Goal: Navigation & Orientation: Find specific page/section

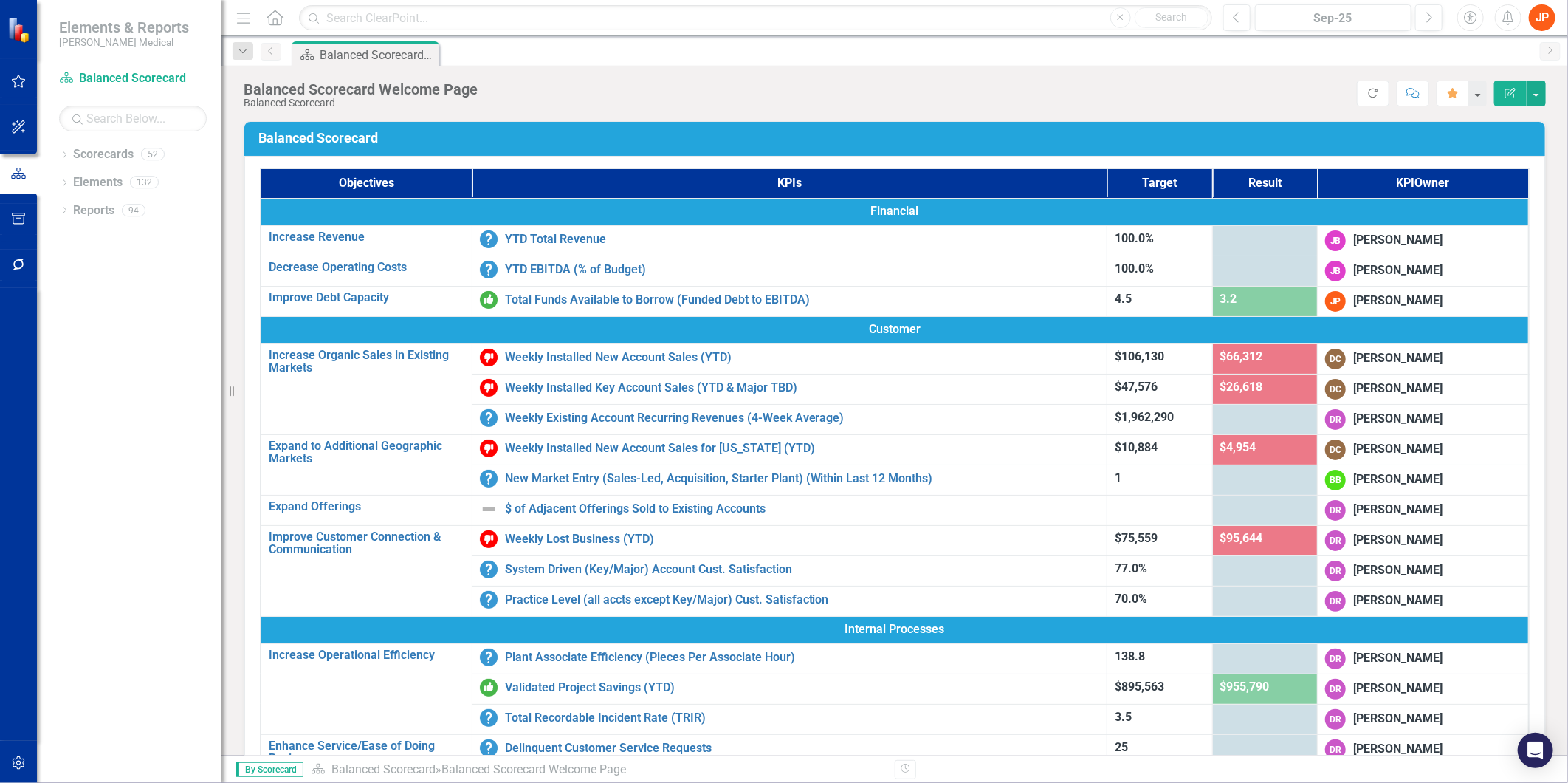
scroll to position [425, 0]
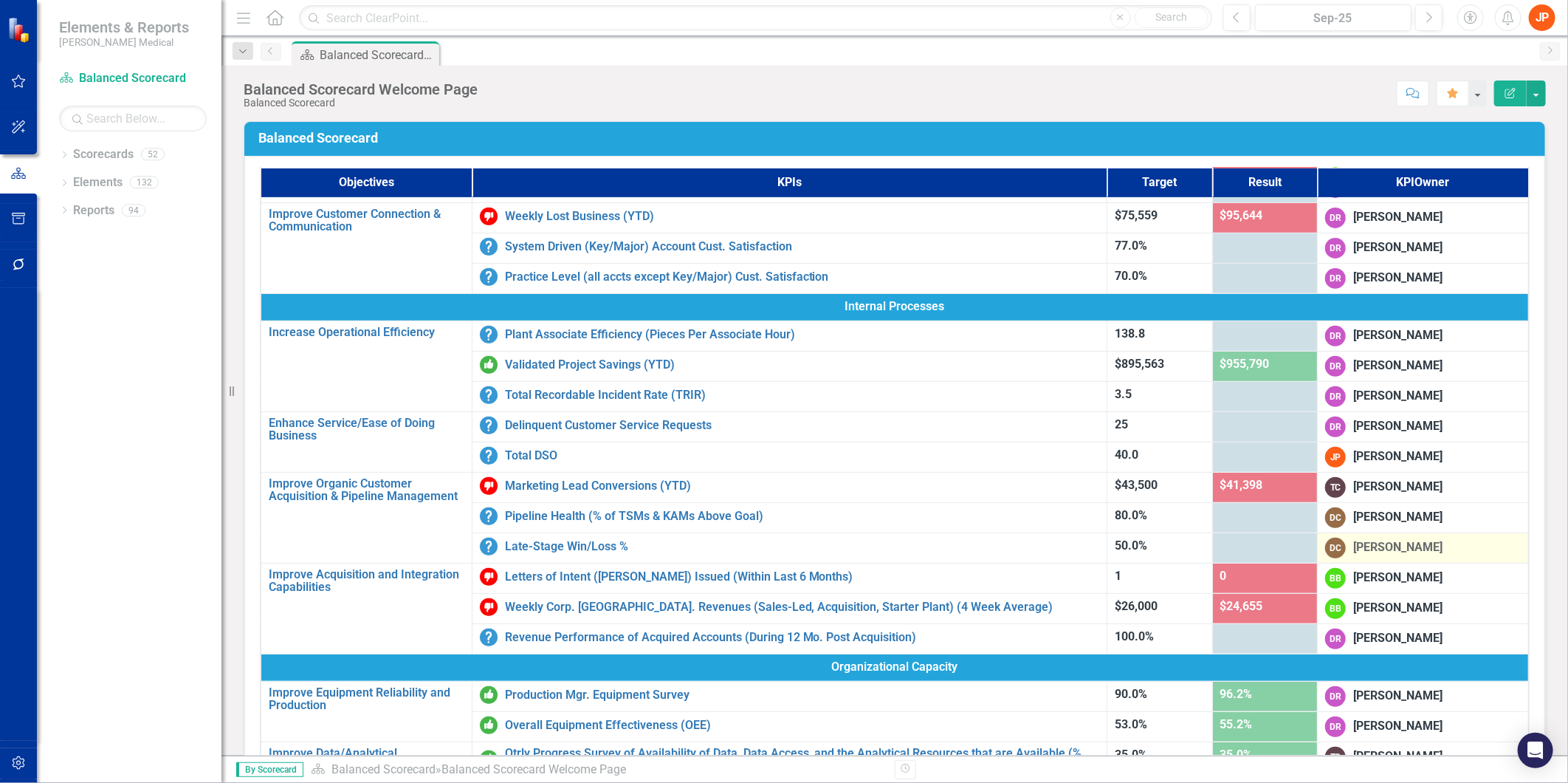
scroll to position [180, 0]
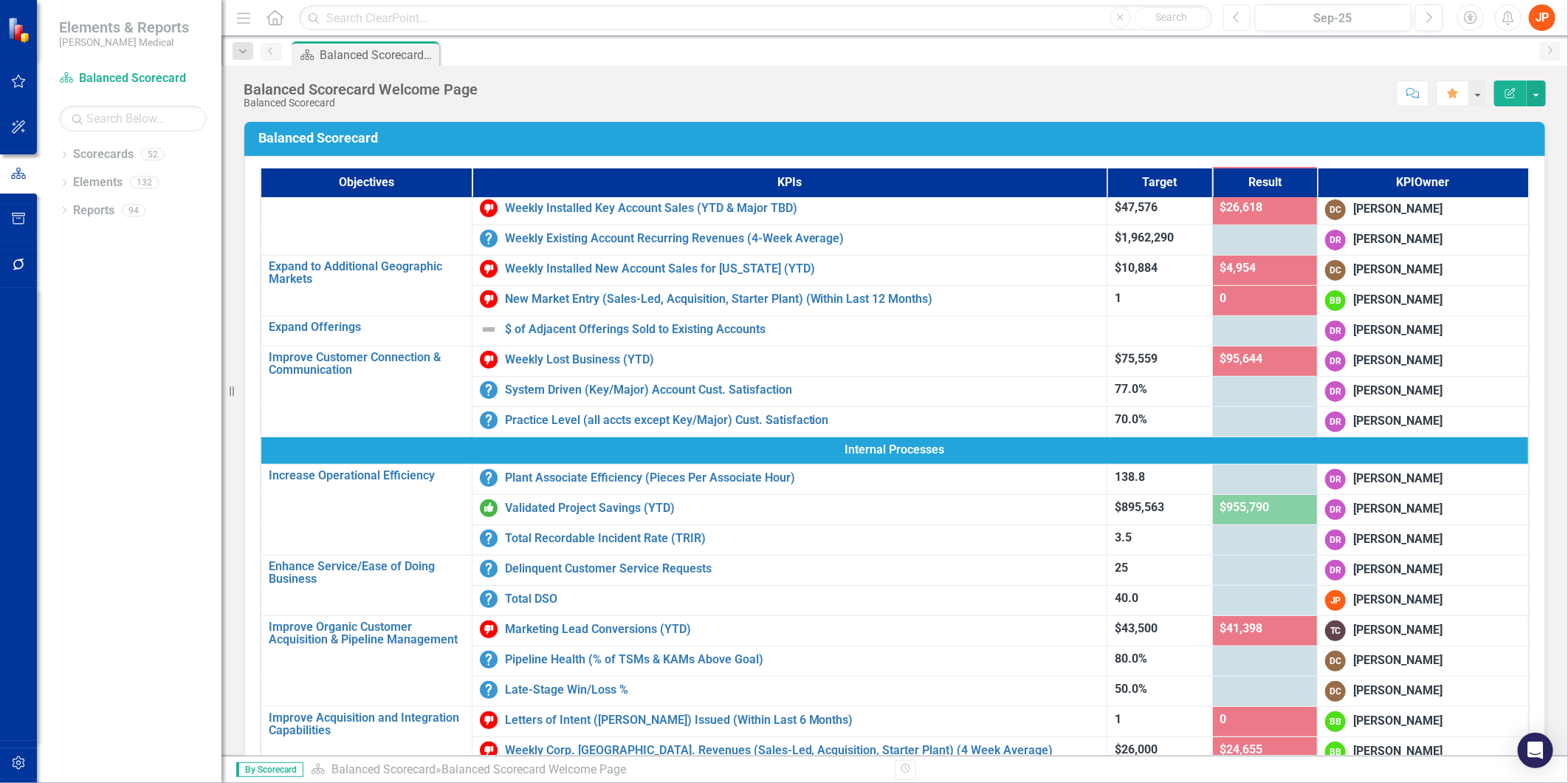
click at [1230, 18] on button "Previous" at bounding box center [1237, 18] width 28 height 27
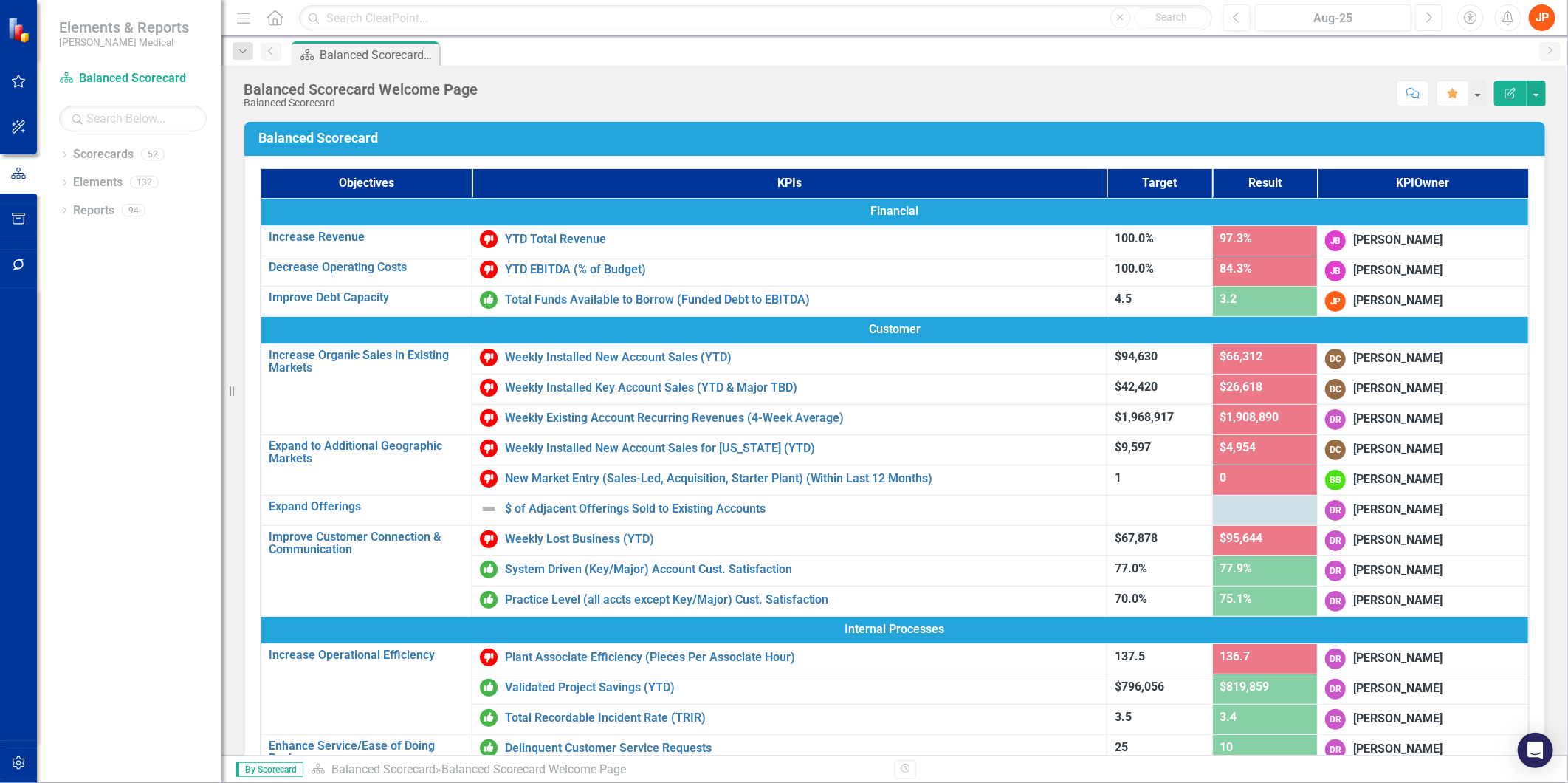
click at [1432, 20] on icon "Next" at bounding box center [1429, 18] width 9 height 13
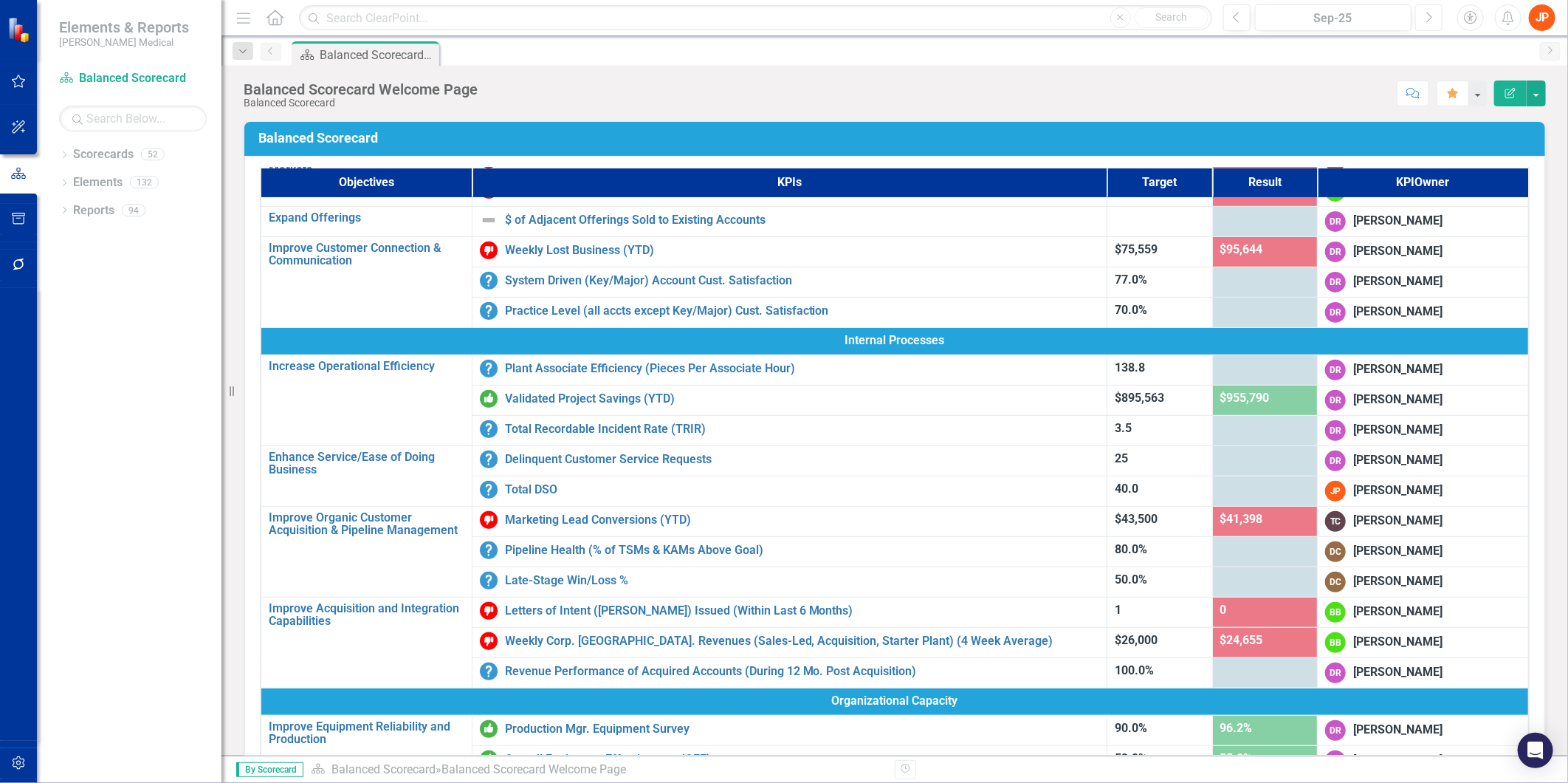
scroll to position [328, 0]
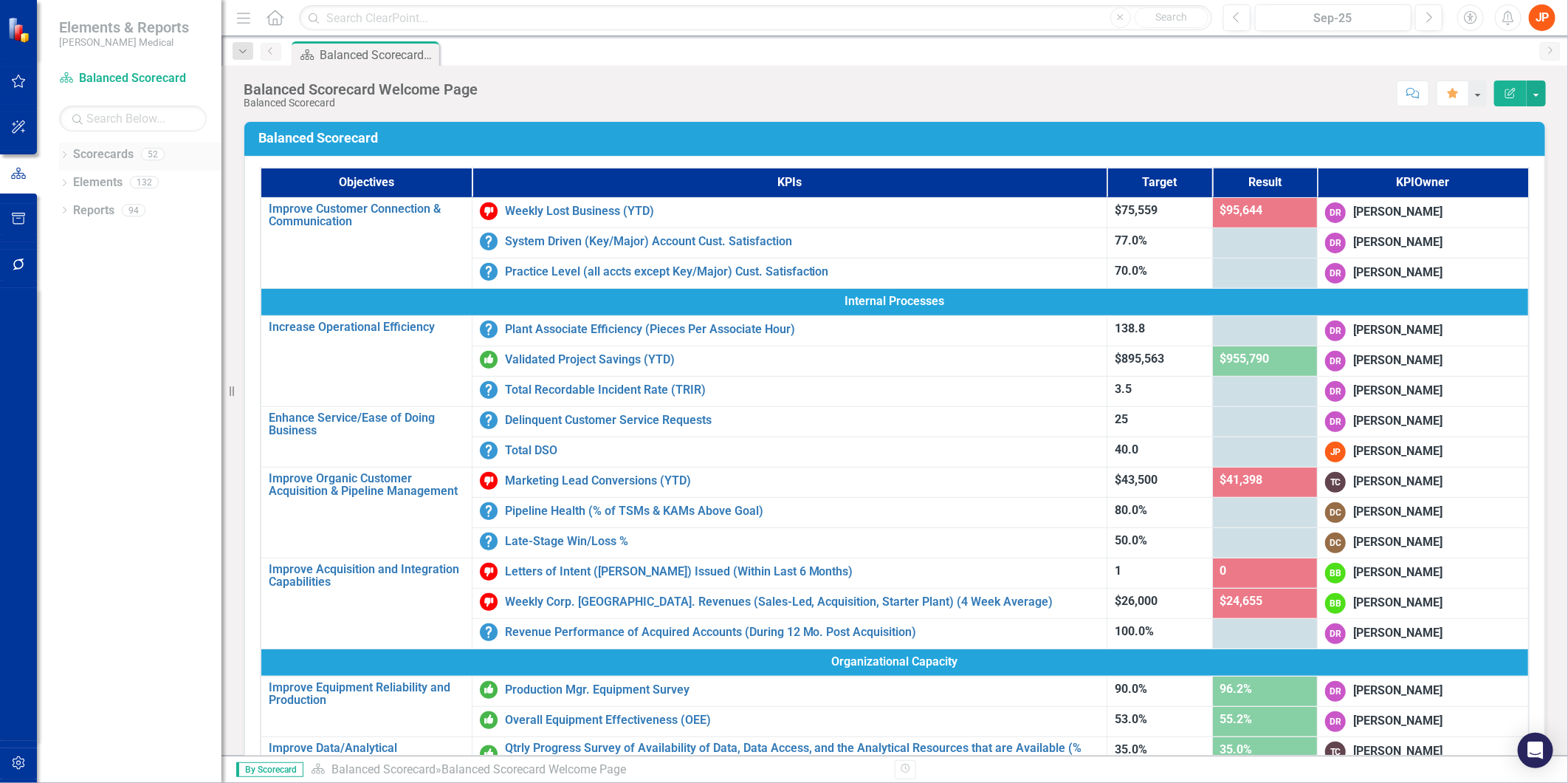
click at [62, 152] on icon "Dropdown" at bounding box center [64, 156] width 10 height 9
click at [115, 207] on link "Board Book" at bounding box center [151, 211] width 140 height 17
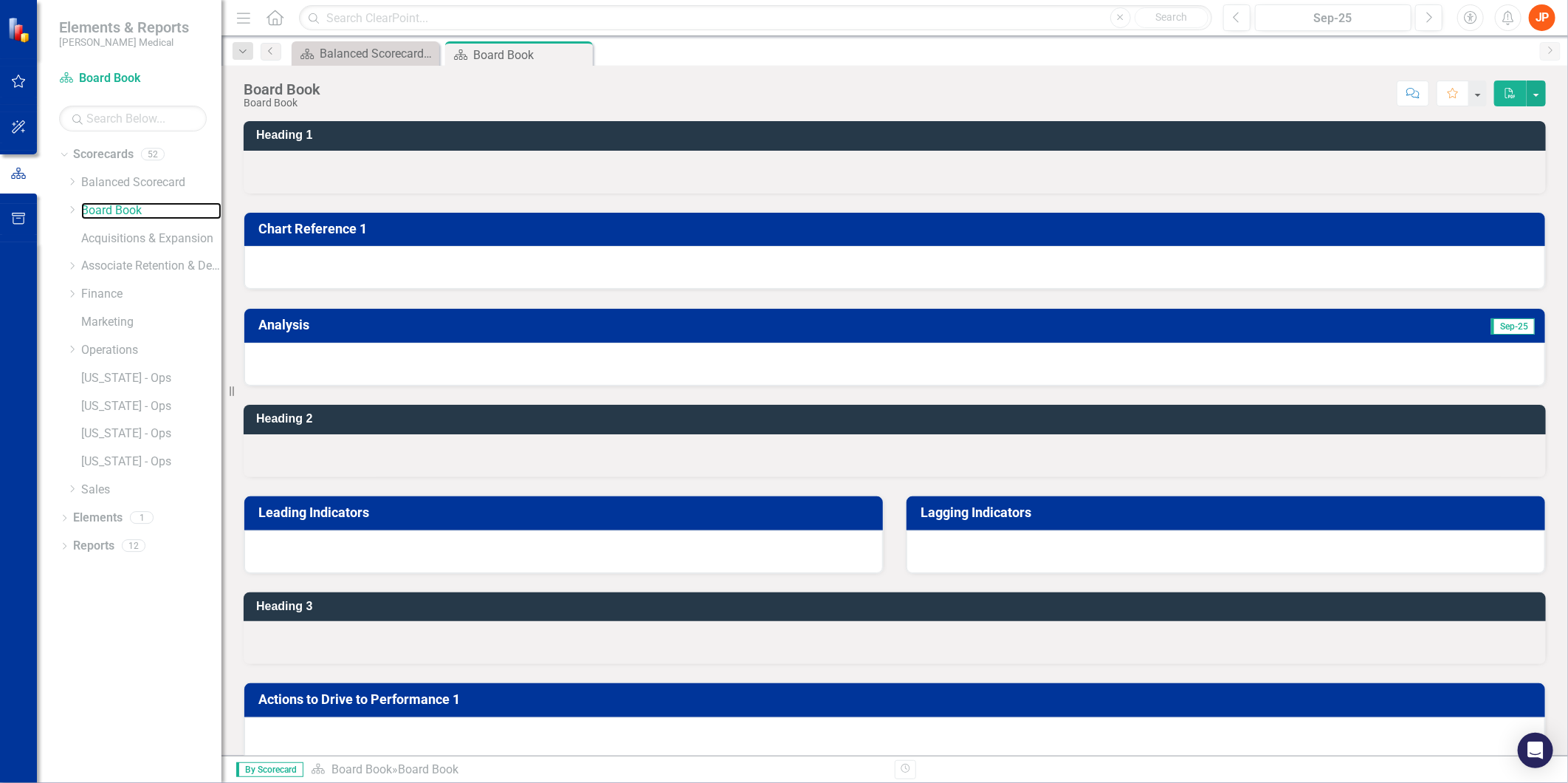
scroll to position [15, 0]
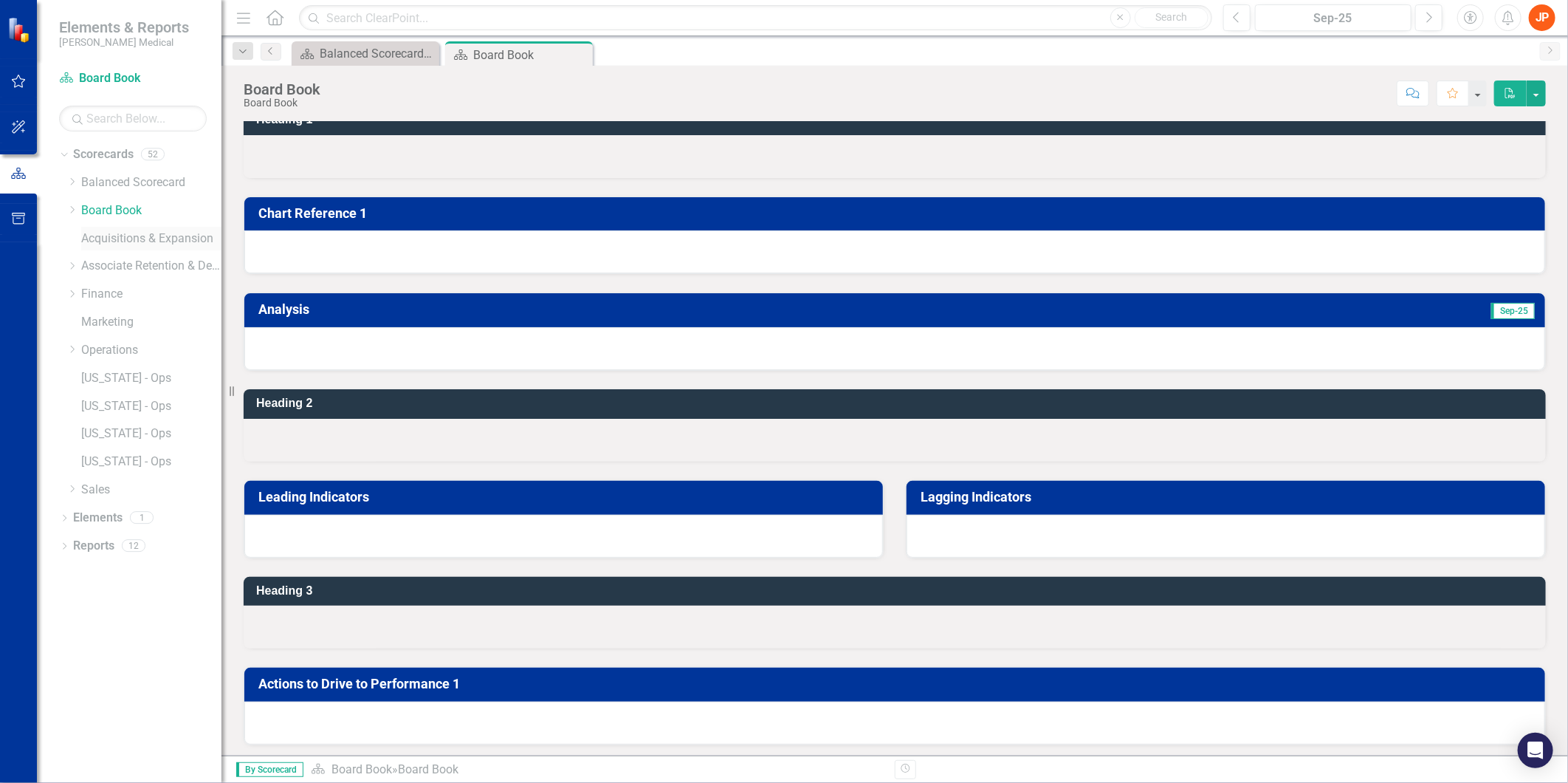
click at [127, 237] on link "Acquisitions & Expansion" at bounding box center [151, 239] width 140 height 17
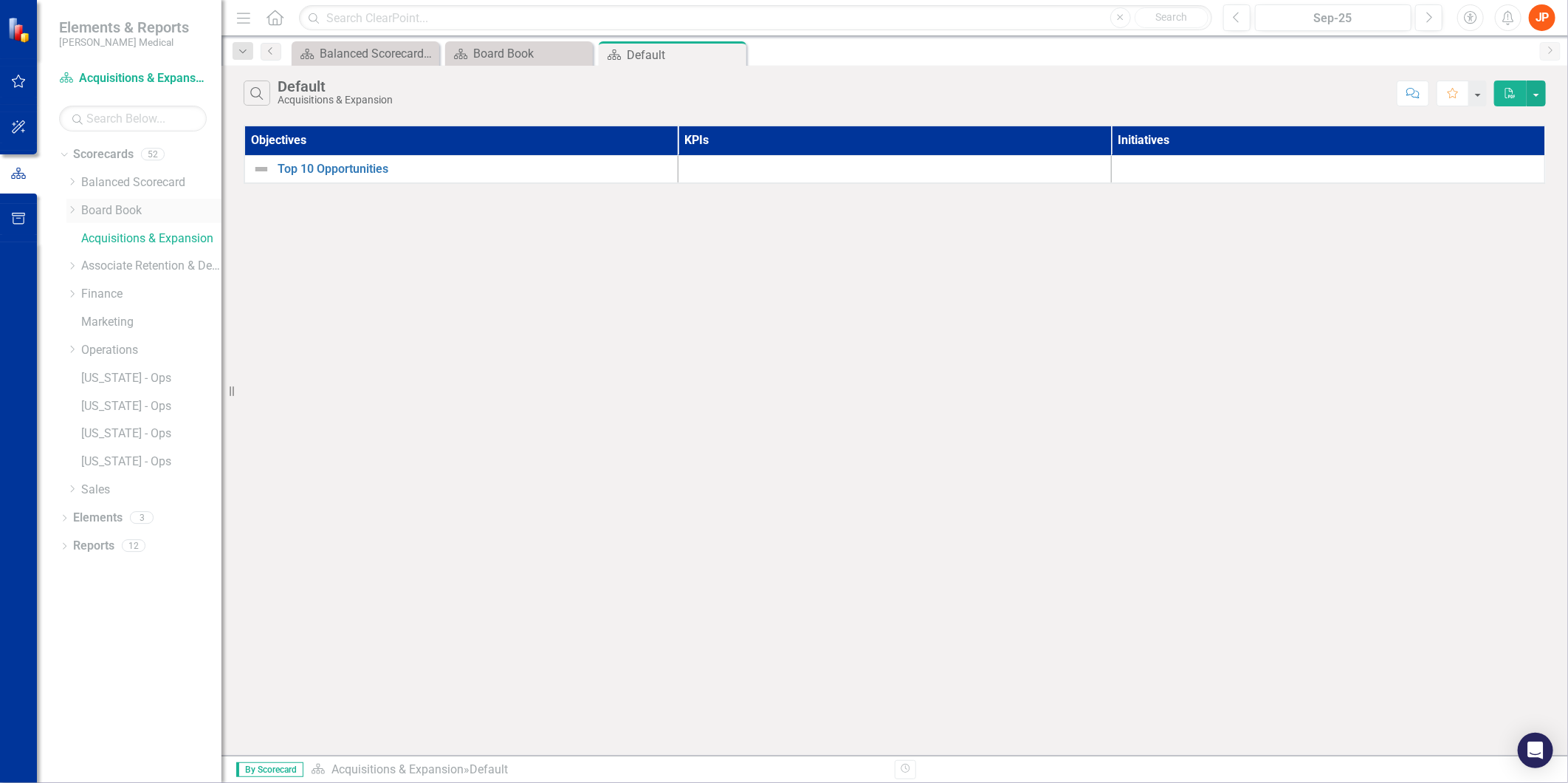
click at [127, 213] on link "Board Book" at bounding box center [151, 211] width 140 height 17
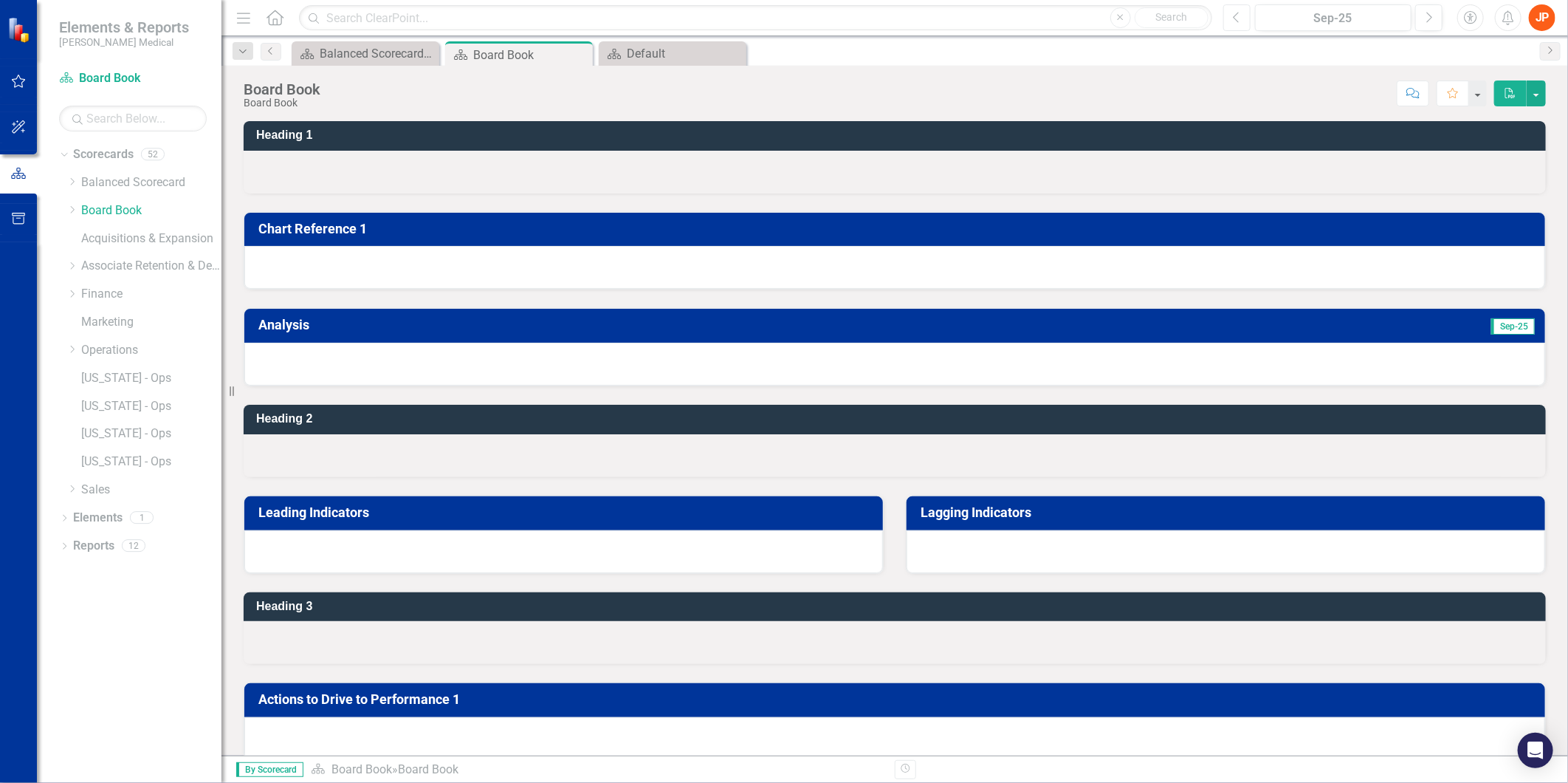
click at [1235, 20] on icon "Previous" at bounding box center [1237, 18] width 9 height 13
click at [1430, 18] on icon "button" at bounding box center [1430, 16] width 6 height 11
click at [72, 552] on div "Dropdown Reports 12" at bounding box center [140, 547] width 162 height 28
click at [65, 545] on icon at bounding box center [65, 545] width 4 height 7
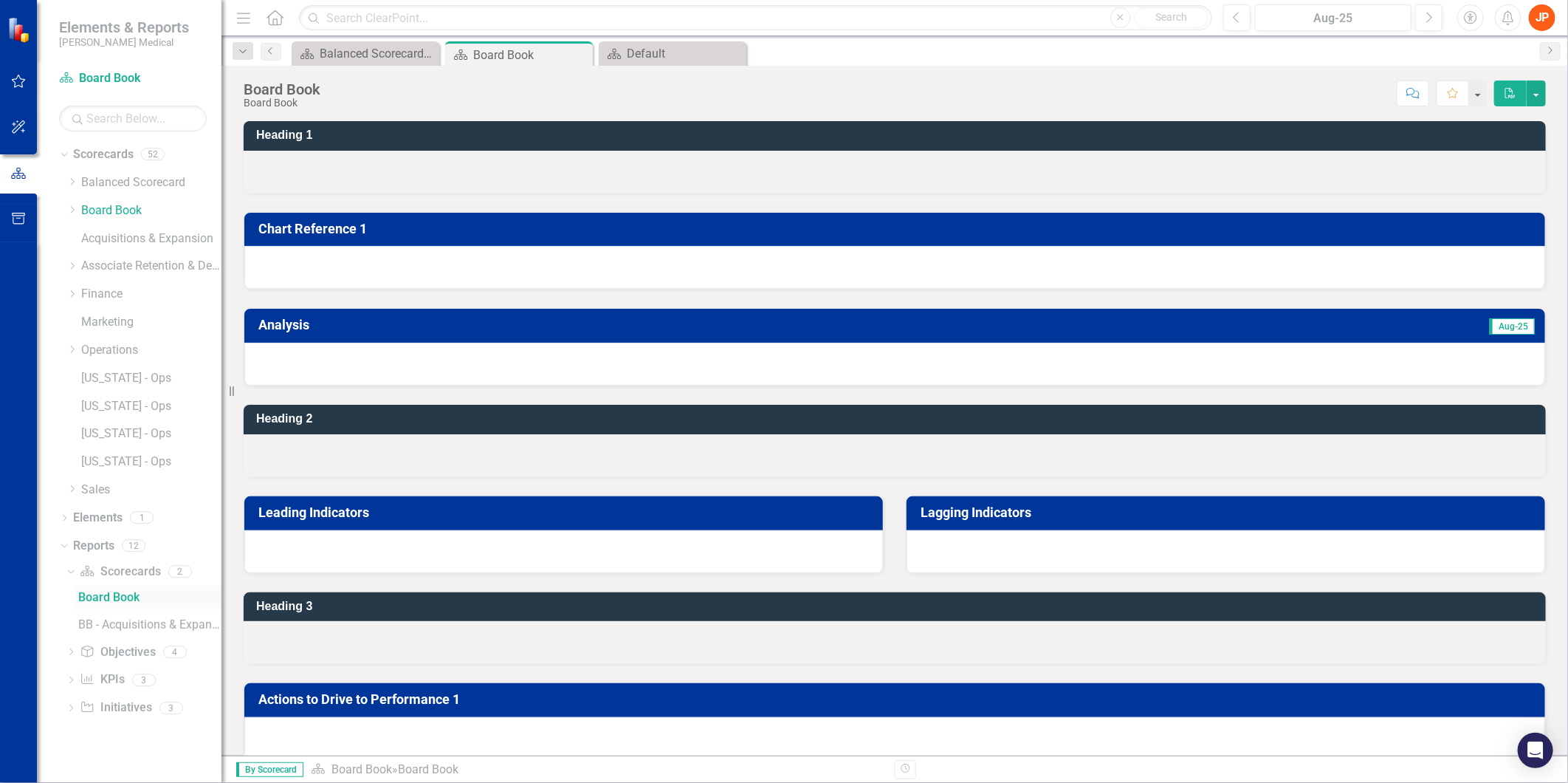
click at [125, 597] on div "Board Book" at bounding box center [150, 598] width 143 height 13
click at [74, 210] on icon "Dropdown" at bounding box center [73, 209] width 11 height 9
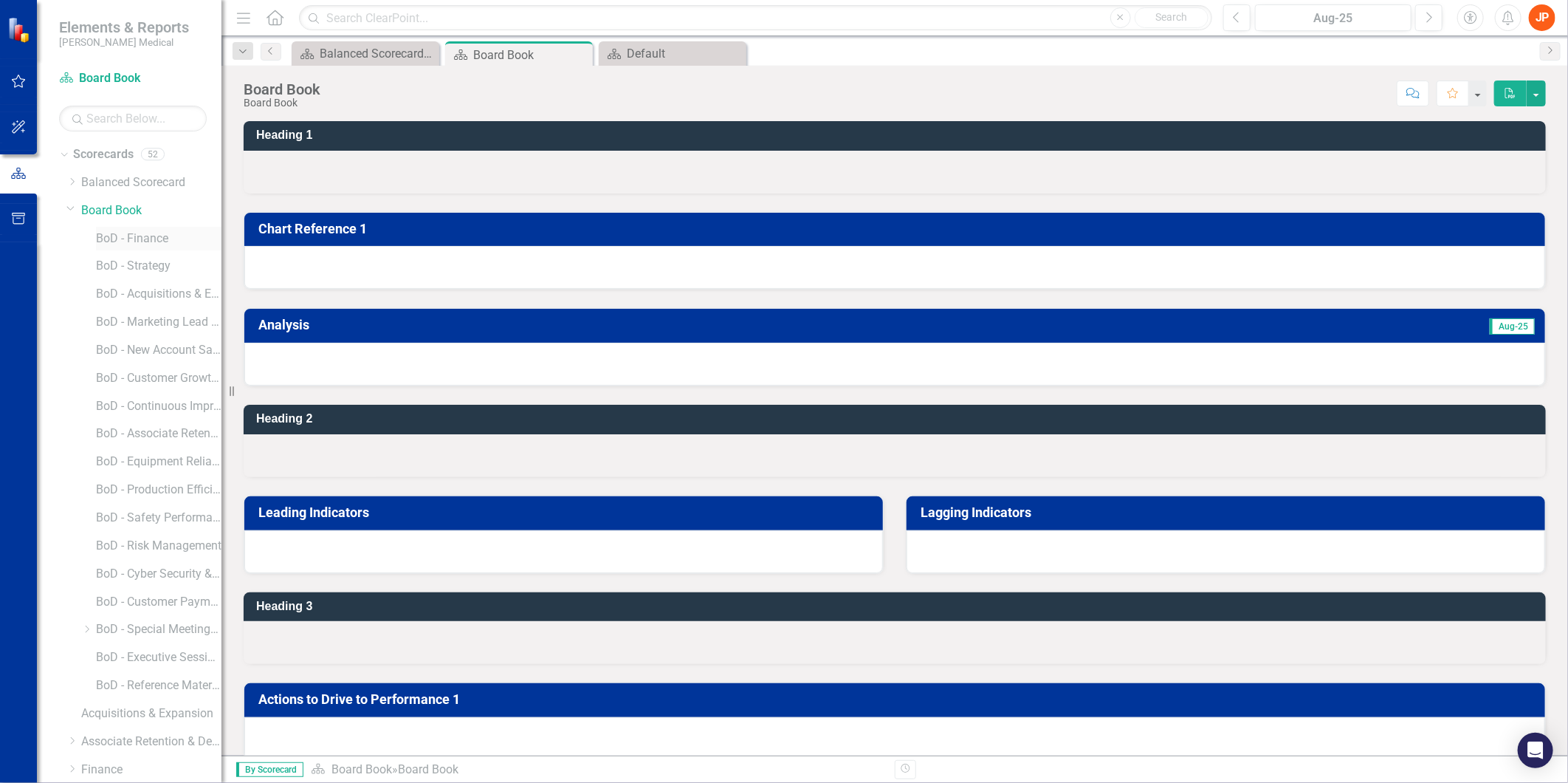
click at [138, 240] on link "BoD - Finance" at bounding box center [158, 239] width 125 height 17
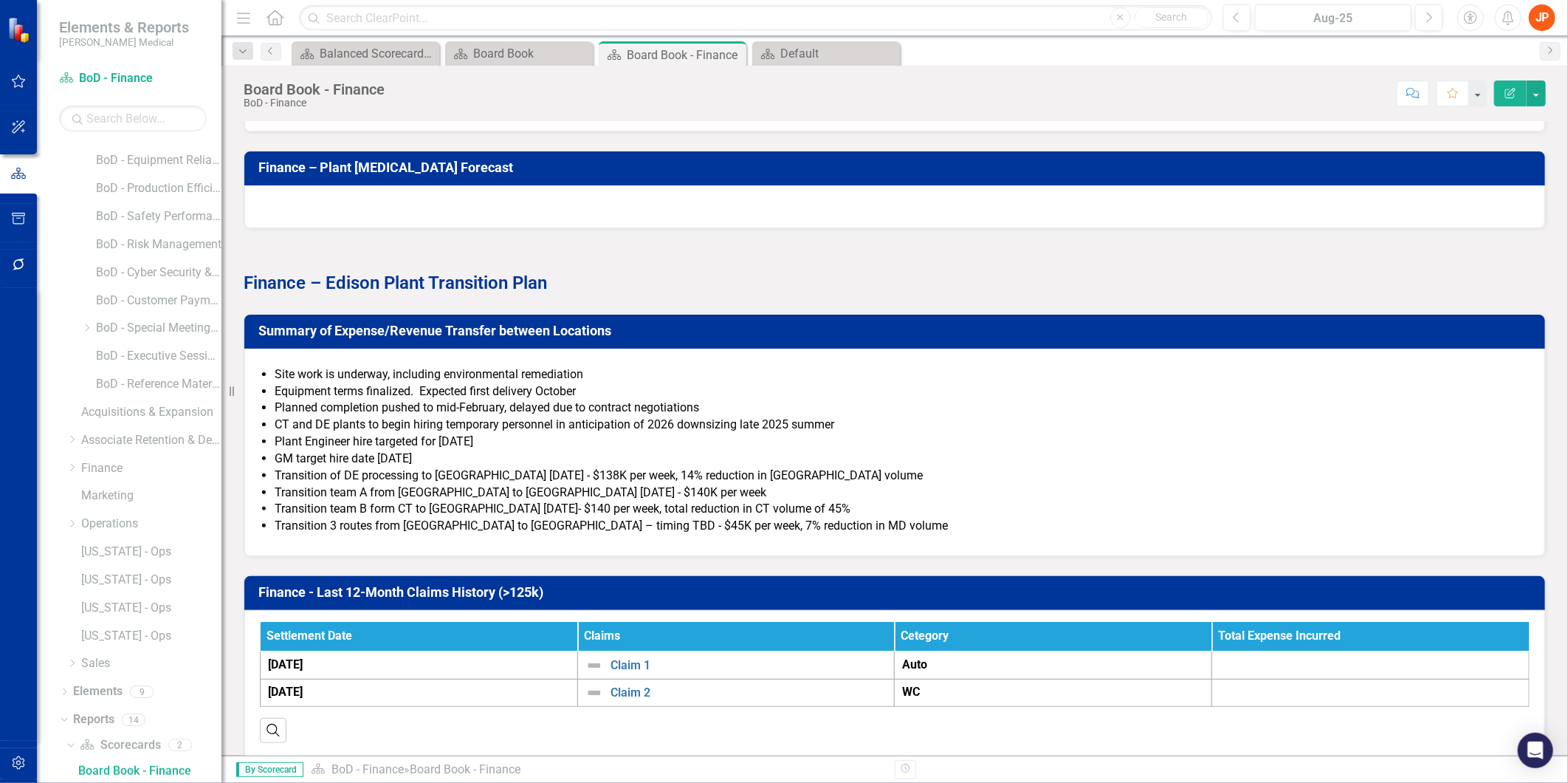
scroll to position [1723, 0]
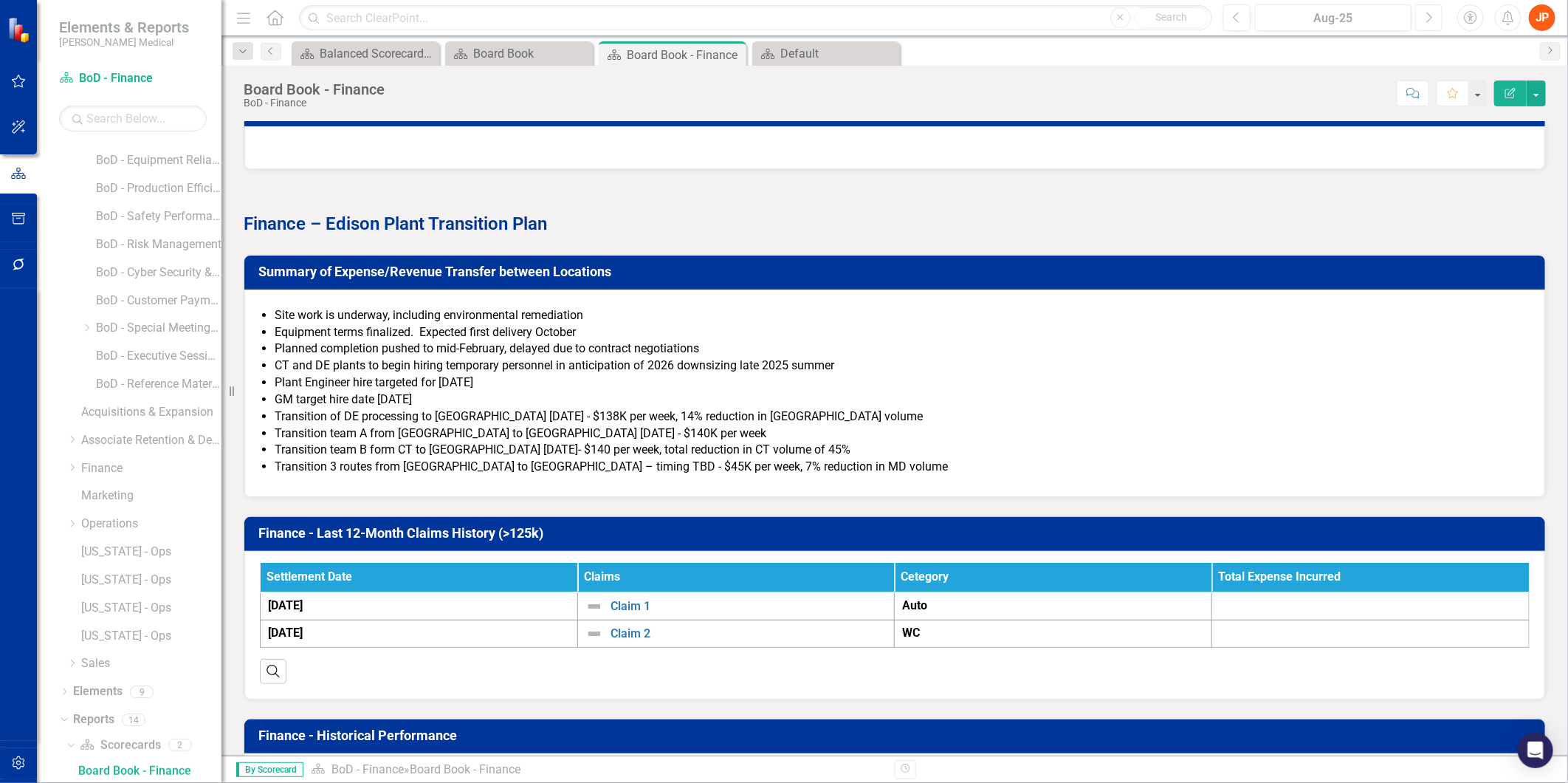
click at [1429, 16] on icon "Next" at bounding box center [1429, 18] width 9 height 13
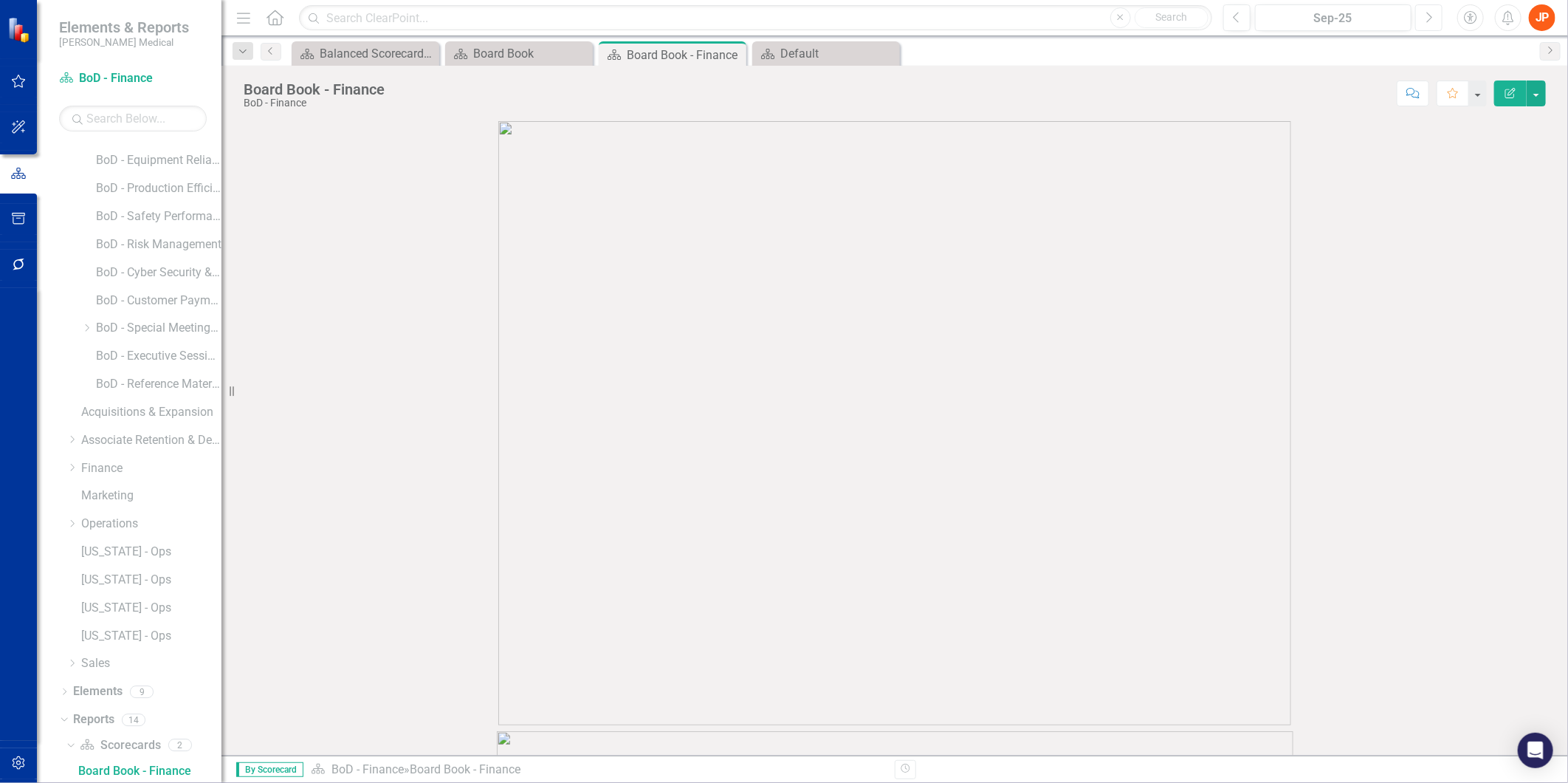
click at [1429, 16] on icon "Next" at bounding box center [1429, 18] width 9 height 13
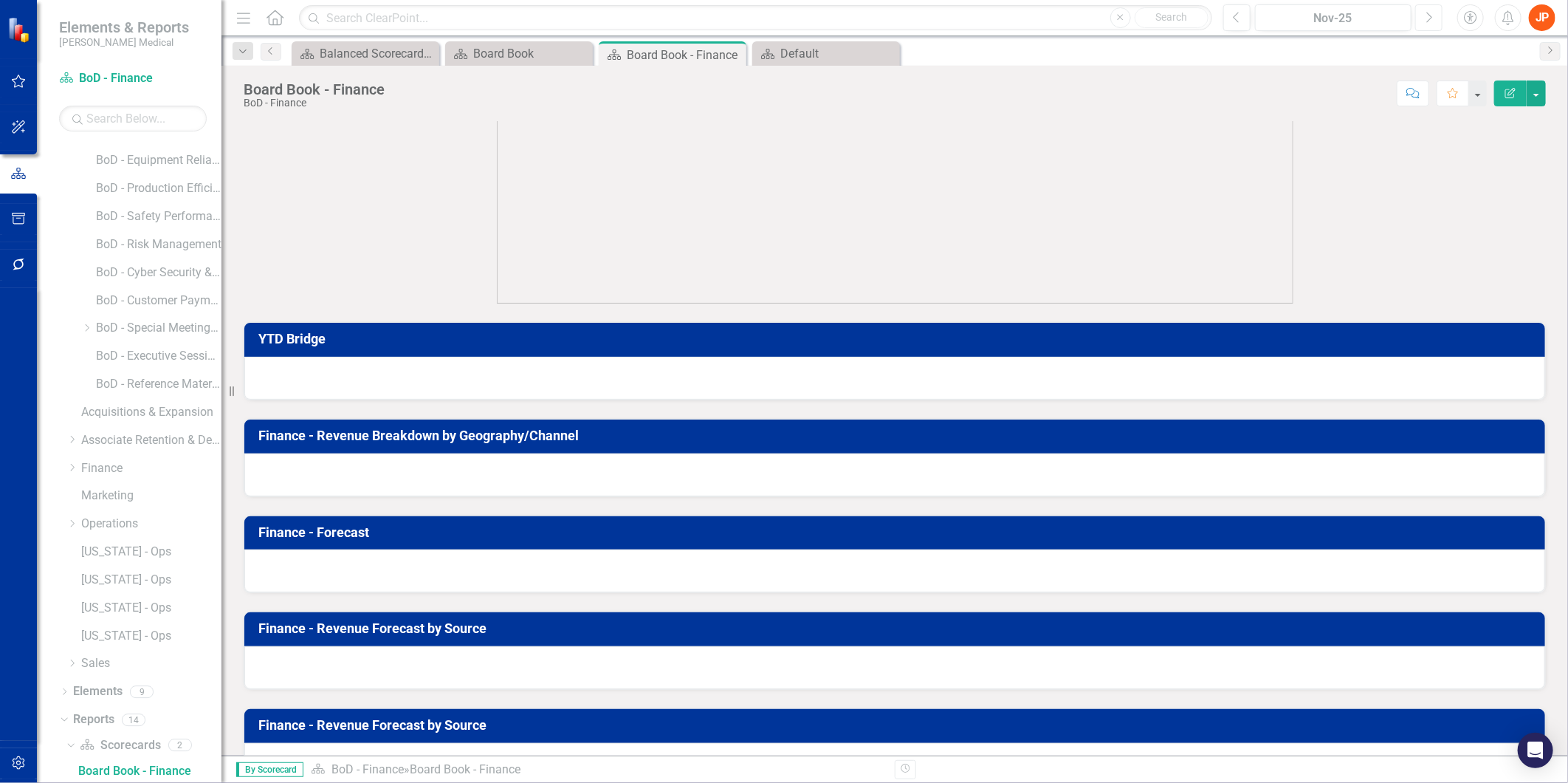
scroll to position [984, 0]
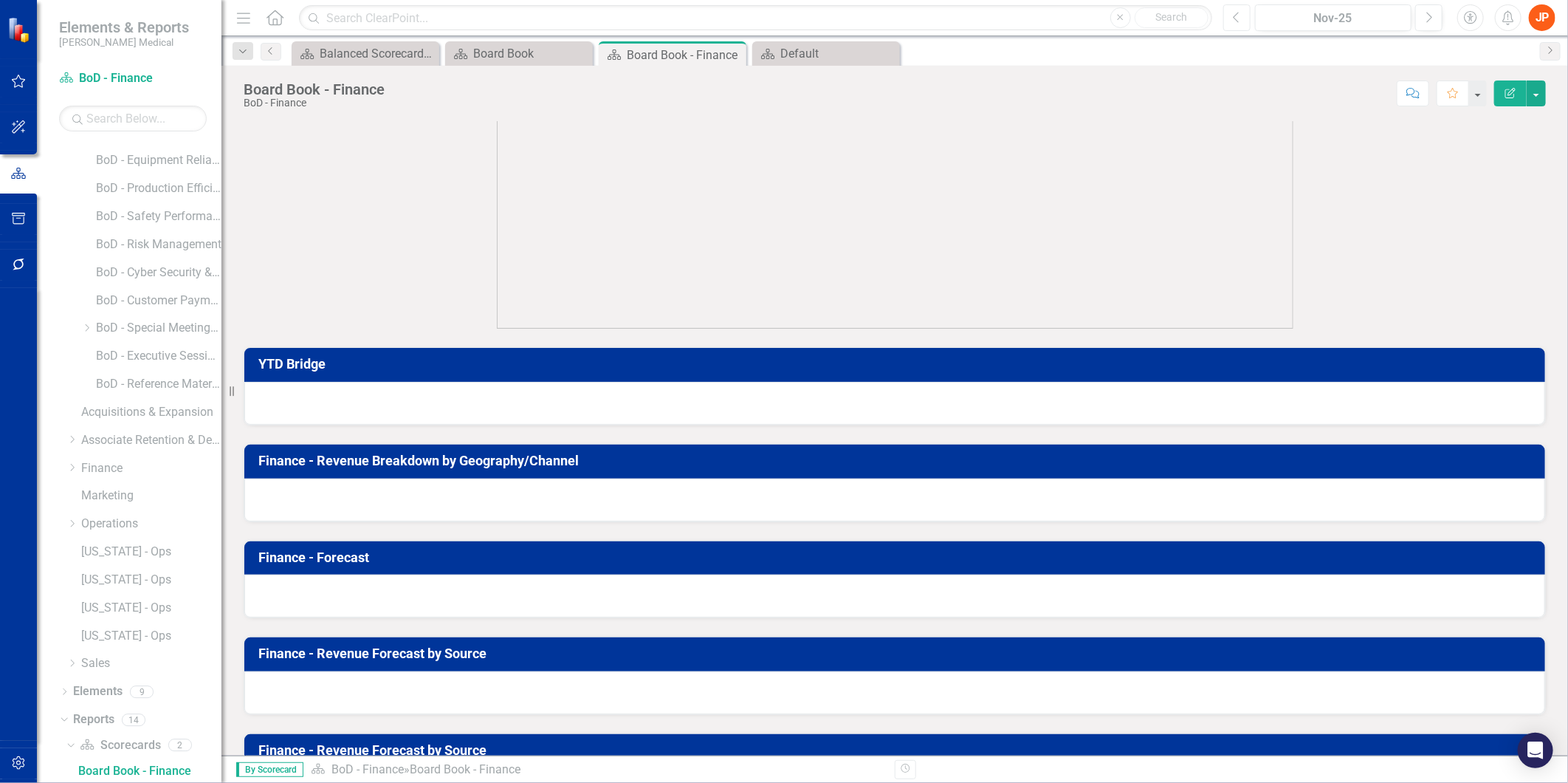
click at [1240, 18] on icon "Previous" at bounding box center [1237, 18] width 9 height 13
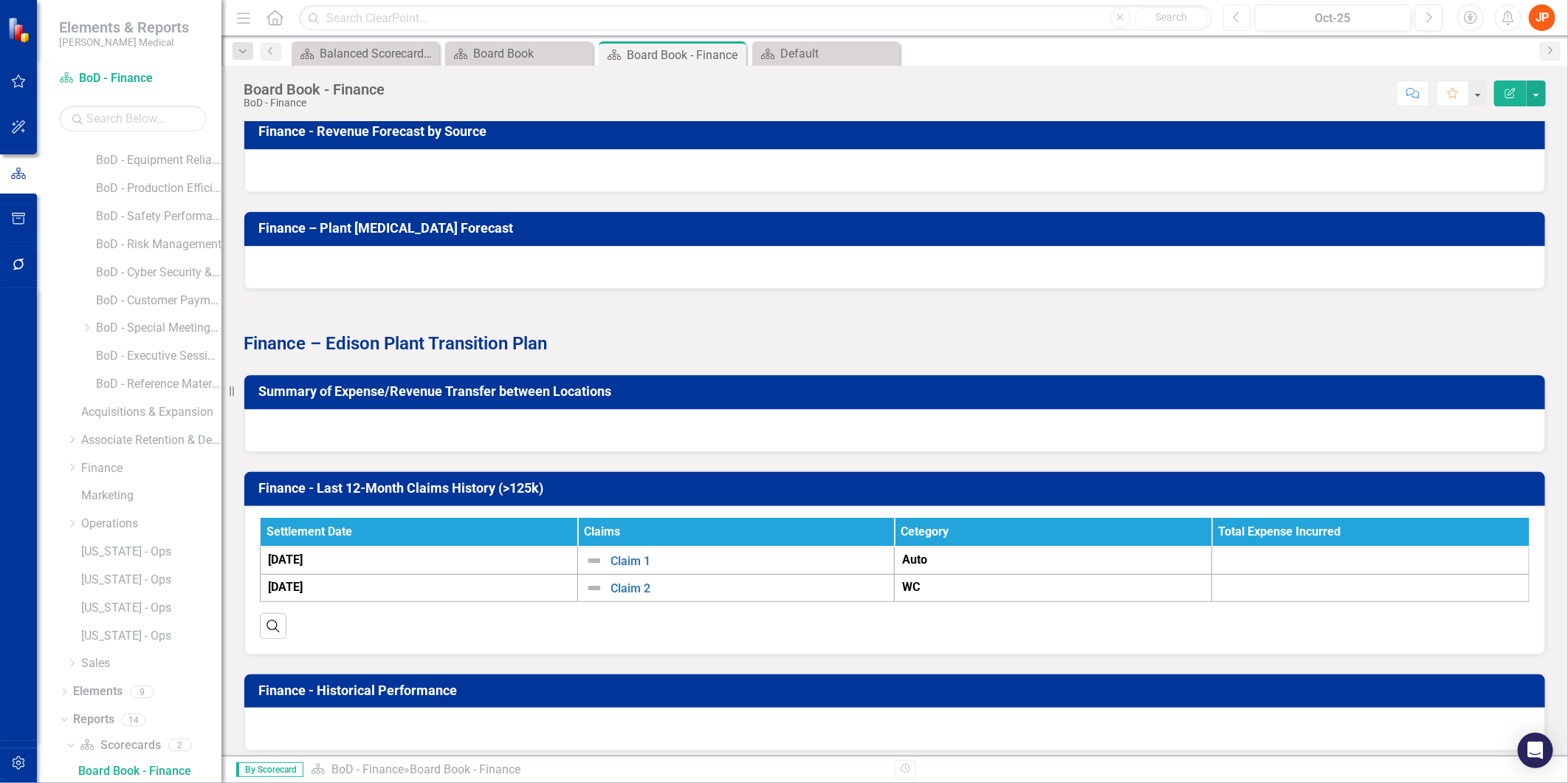
scroll to position [1604, 0]
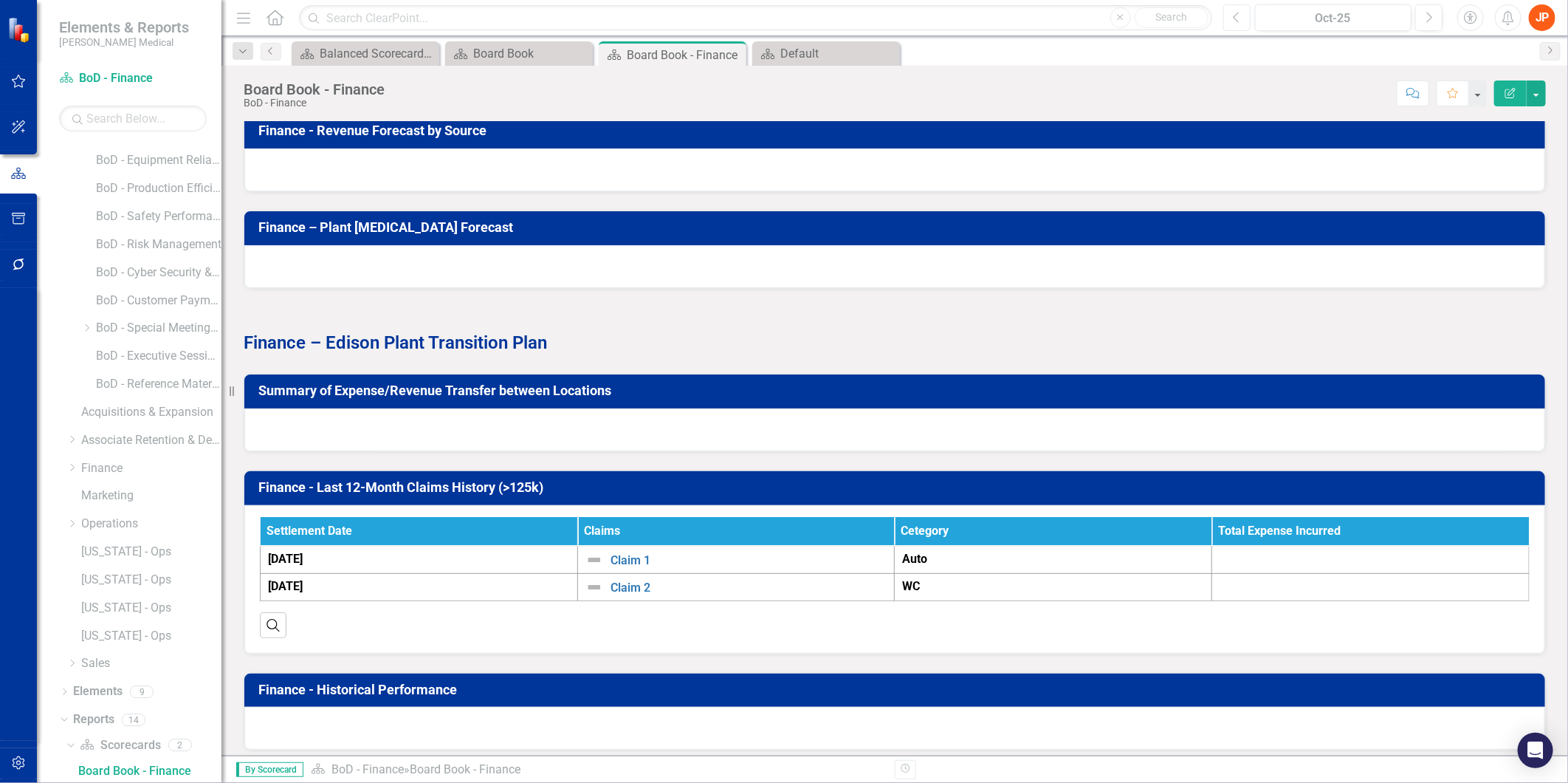
click at [1236, 21] on icon "Previous" at bounding box center [1237, 18] width 9 height 13
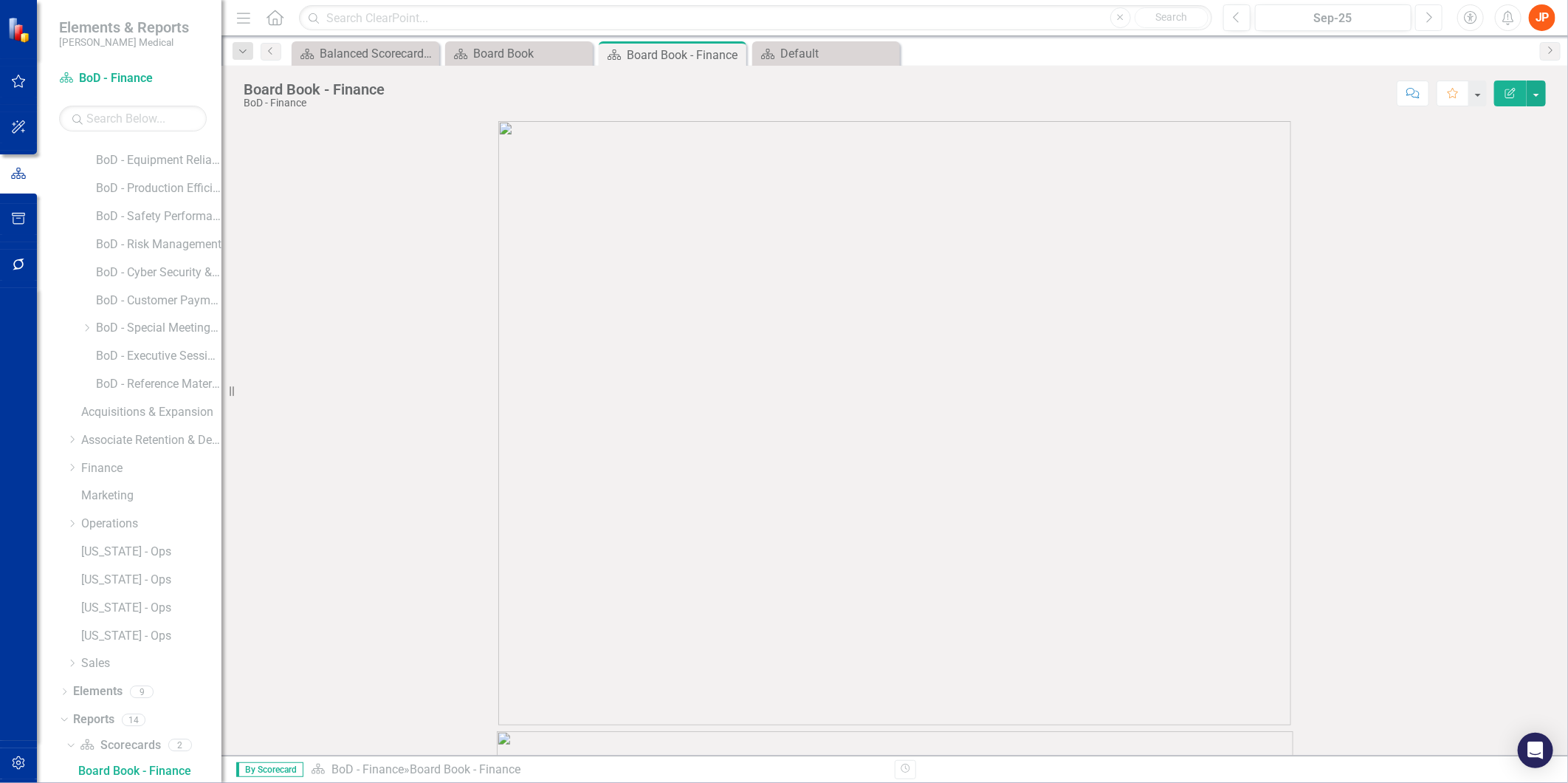
click at [1430, 18] on icon "button" at bounding box center [1430, 16] width 6 height 11
click at [1233, 16] on icon "Previous" at bounding box center [1237, 18] width 9 height 13
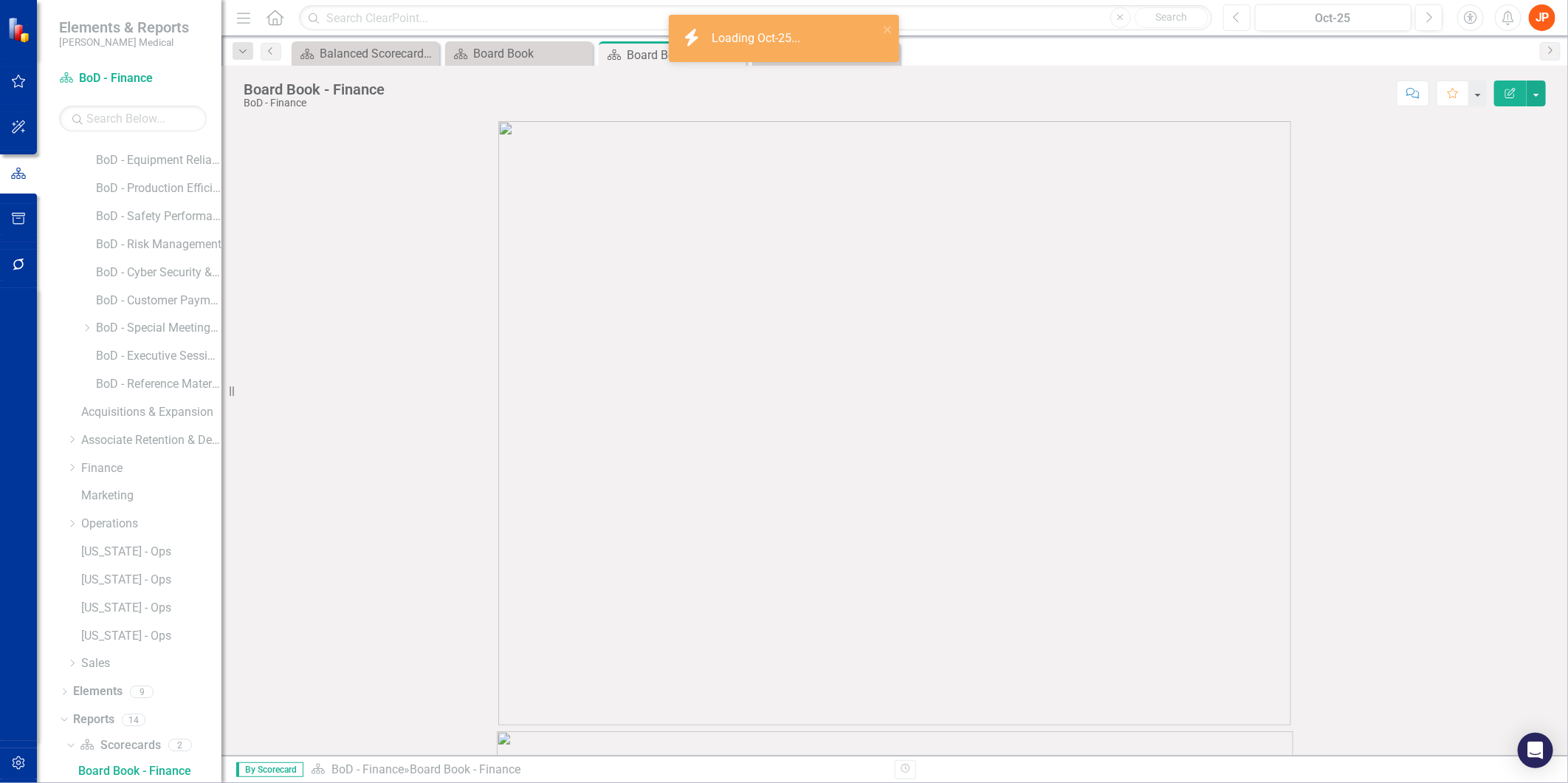
click at [1233, 16] on icon "Previous" at bounding box center [1237, 18] width 9 height 13
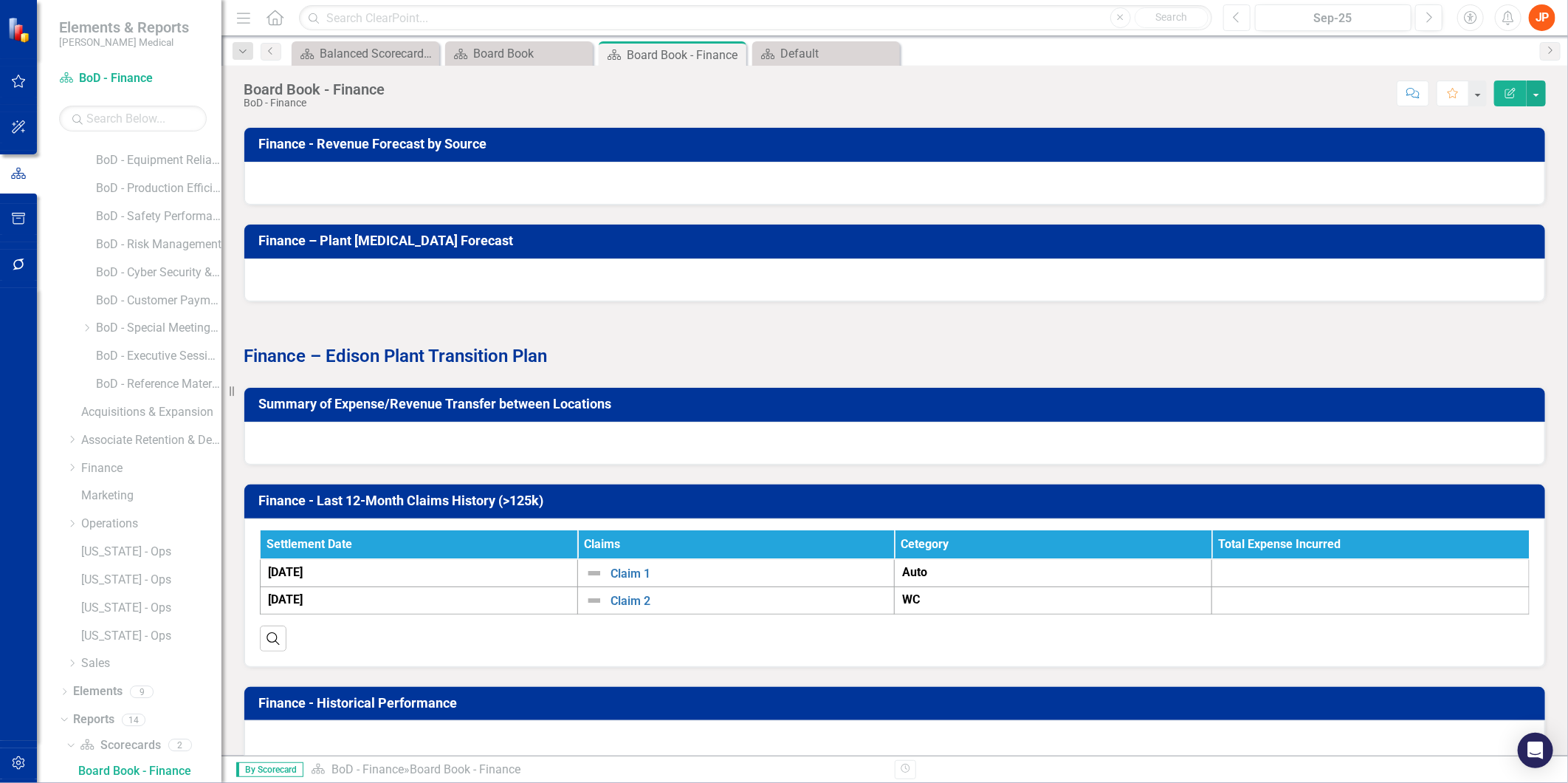
scroll to position [1604, 0]
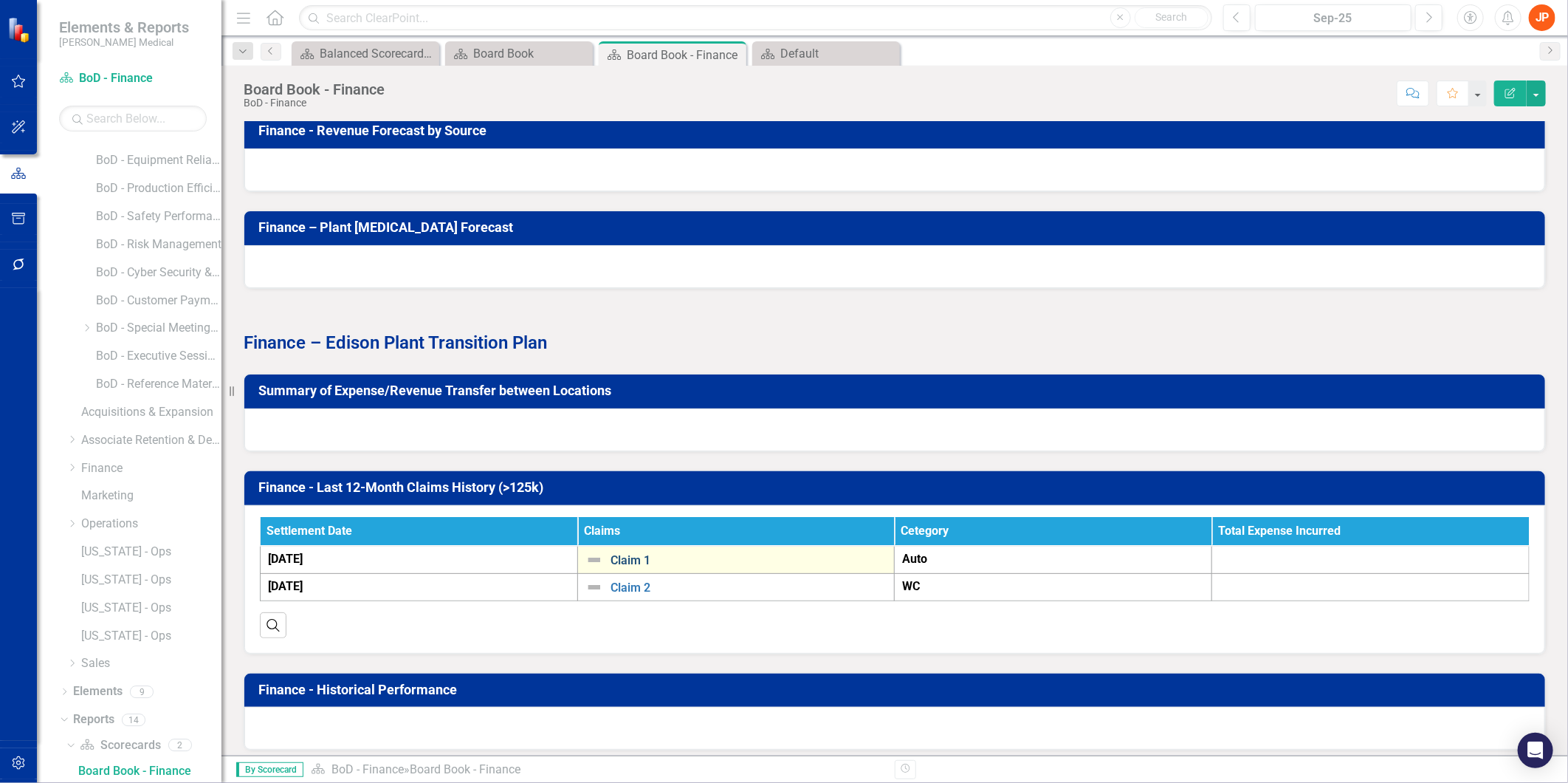
click at [636, 554] on link "Claim 1" at bounding box center [749, 561] width 277 height 13
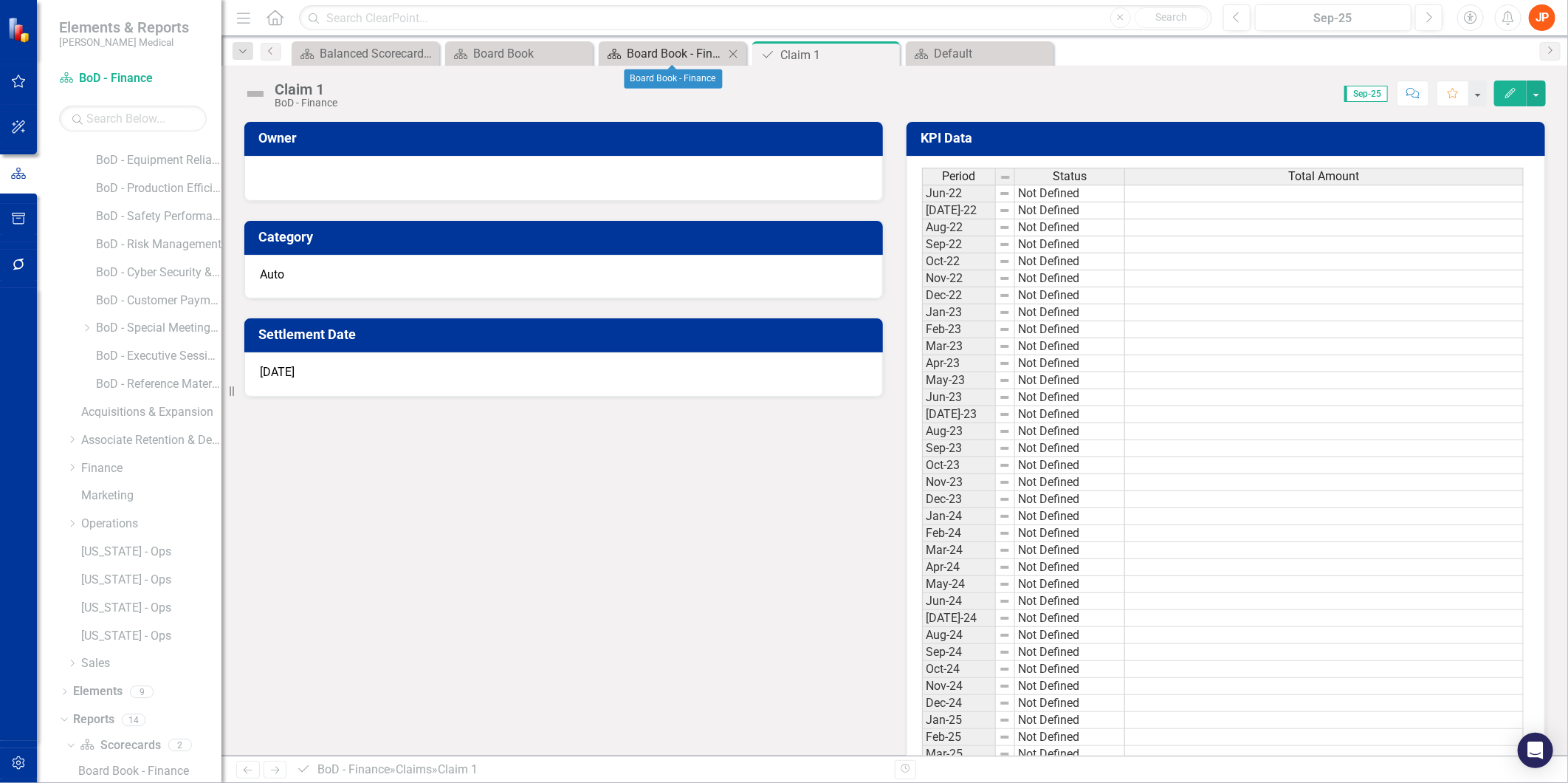
click at [656, 52] on div "Board Book - Finance" at bounding box center [676, 53] width 97 height 18
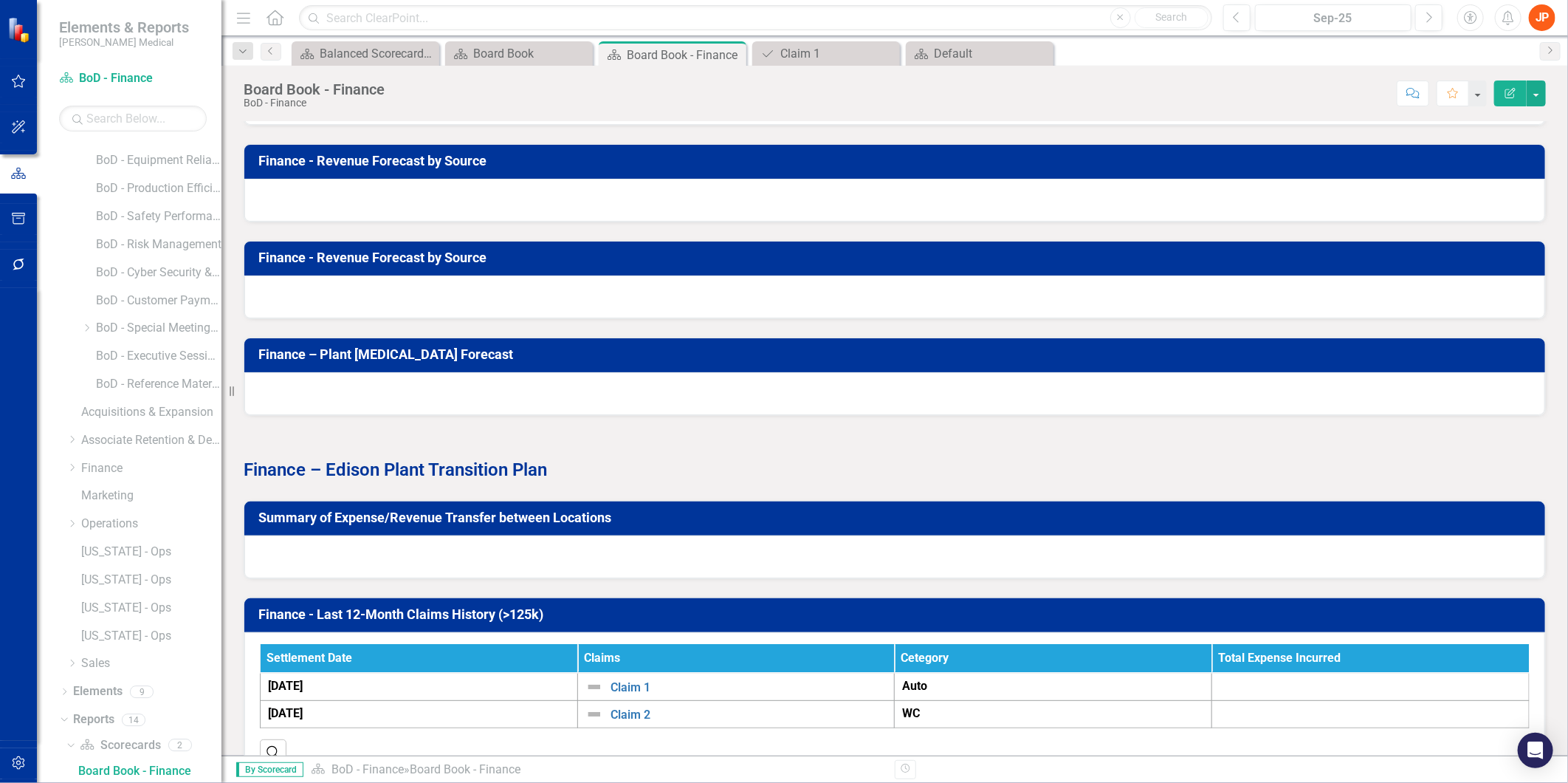
scroll to position [1559, 0]
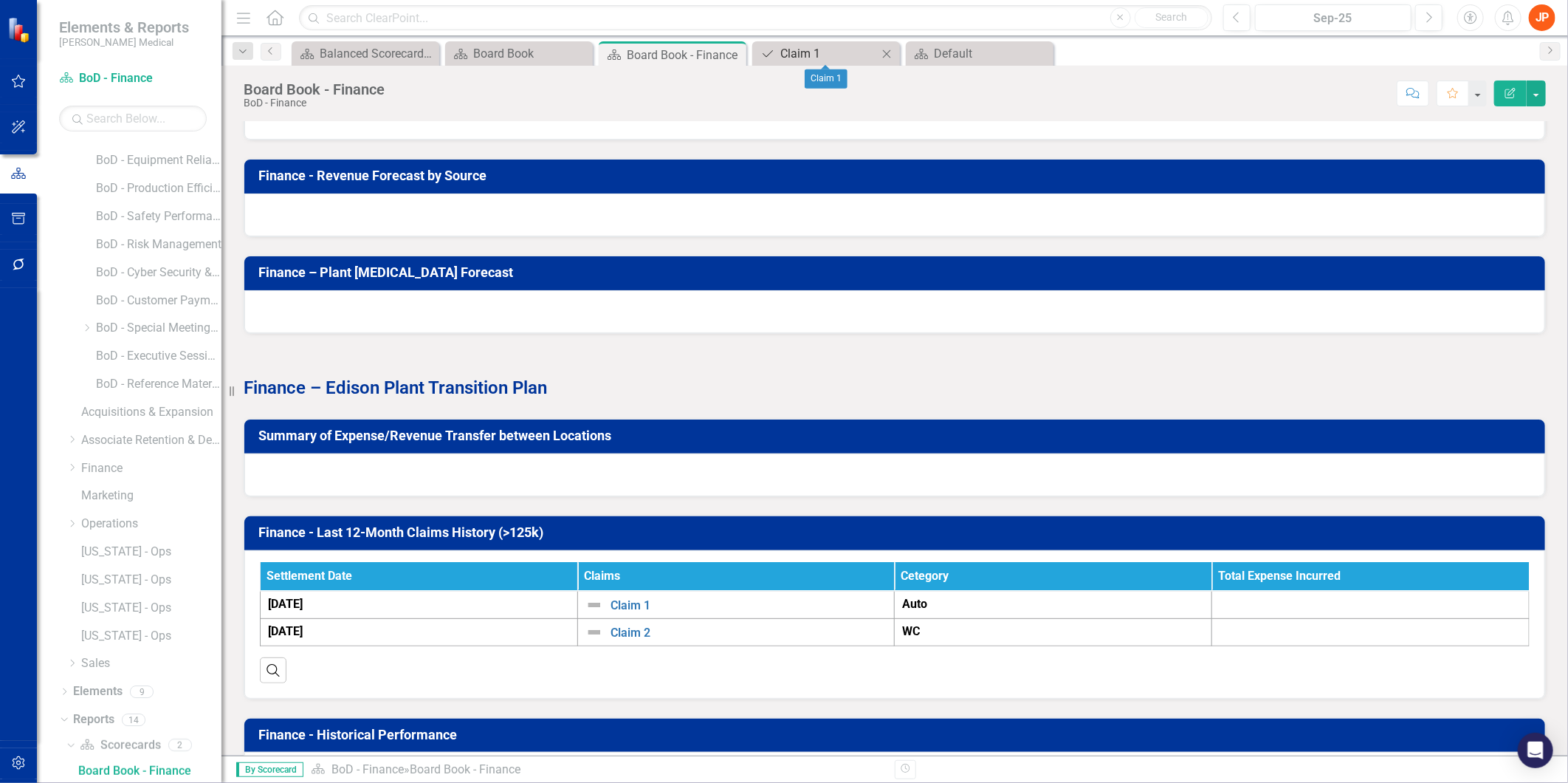
click at [817, 53] on div "Claim 1" at bounding box center [829, 53] width 97 height 18
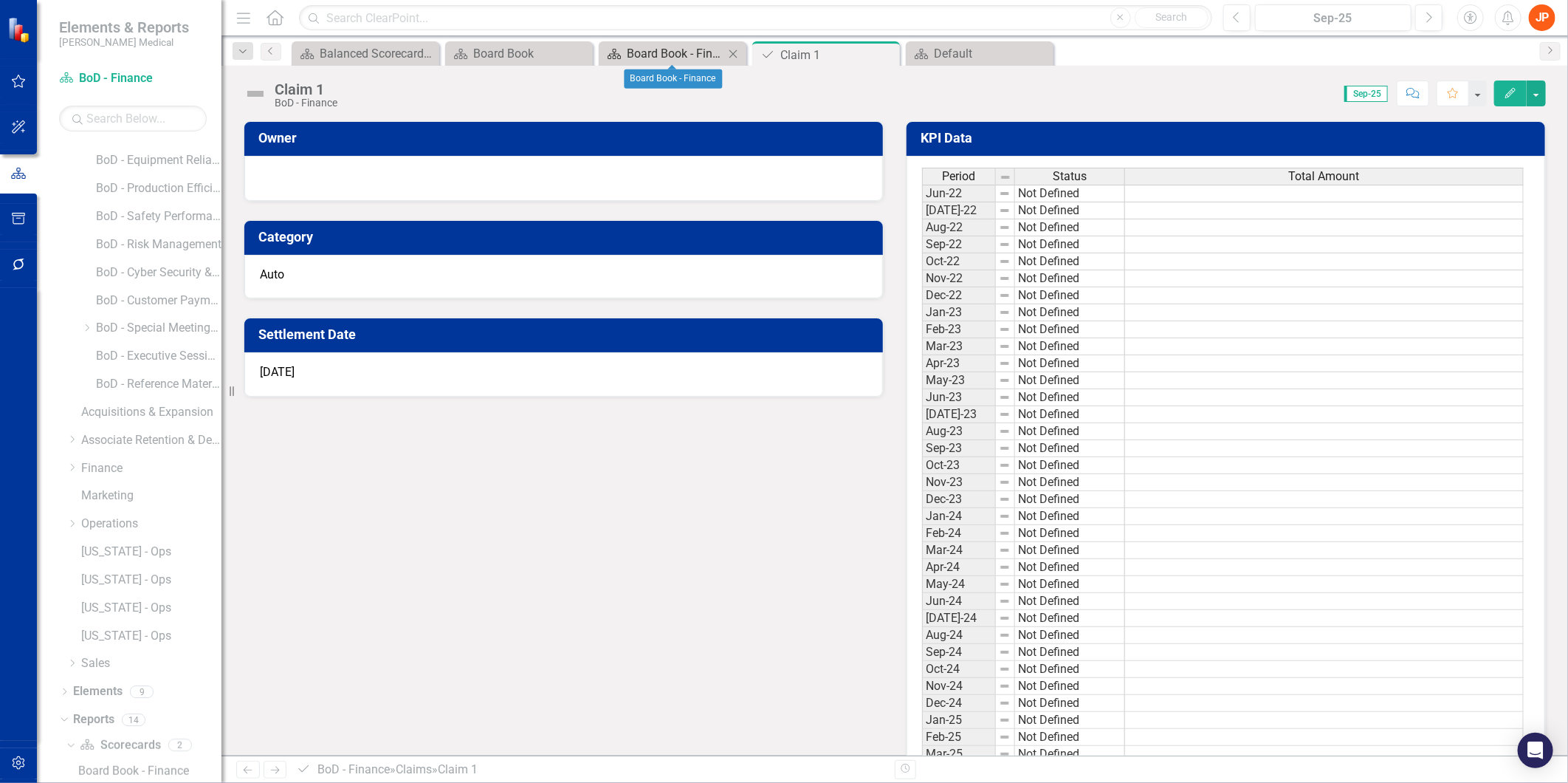
click at [665, 54] on div "Board Book - Finance" at bounding box center [676, 53] width 97 height 18
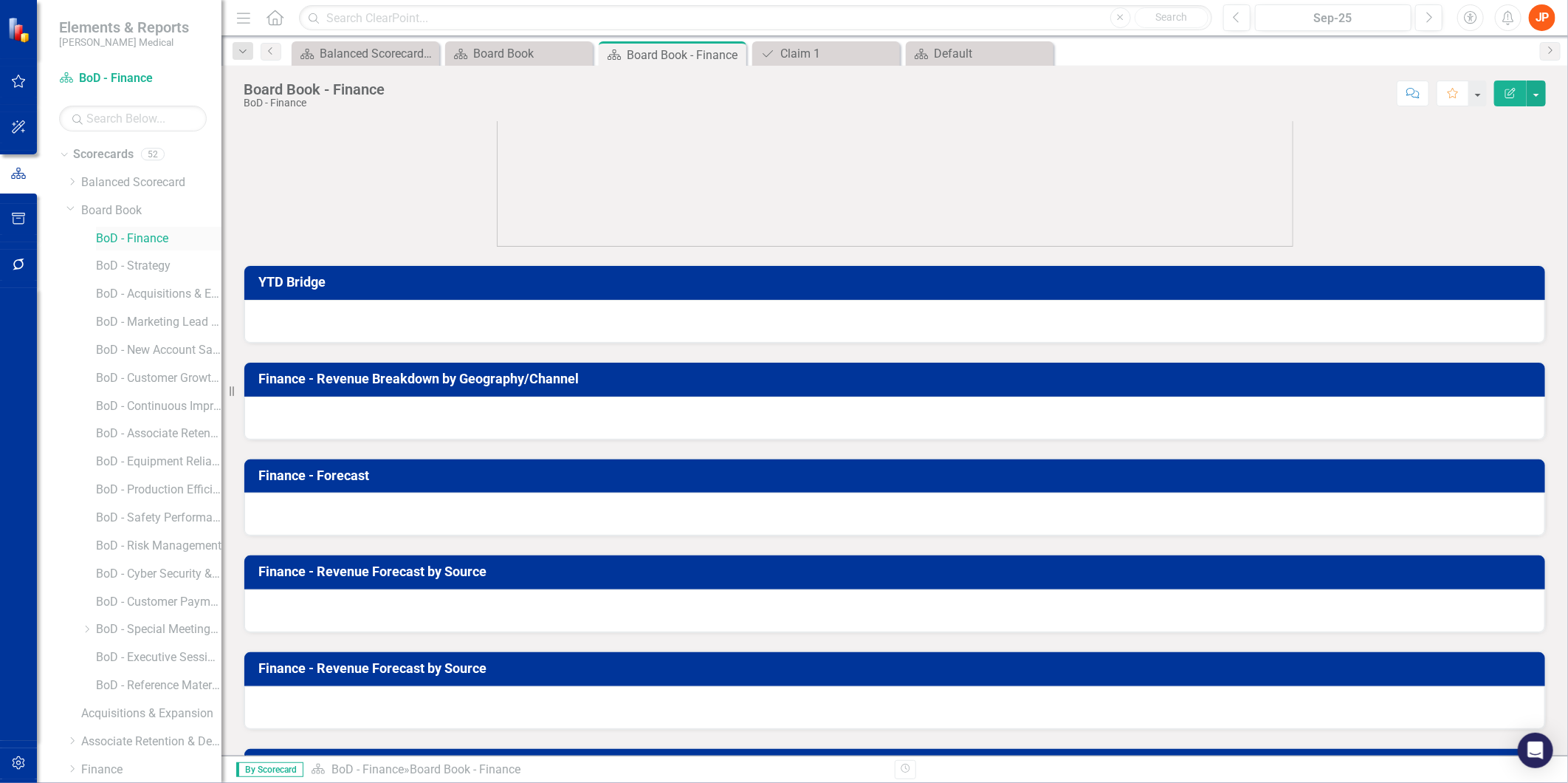
click at [144, 239] on link "BoD - Finance" at bounding box center [158, 239] width 125 height 17
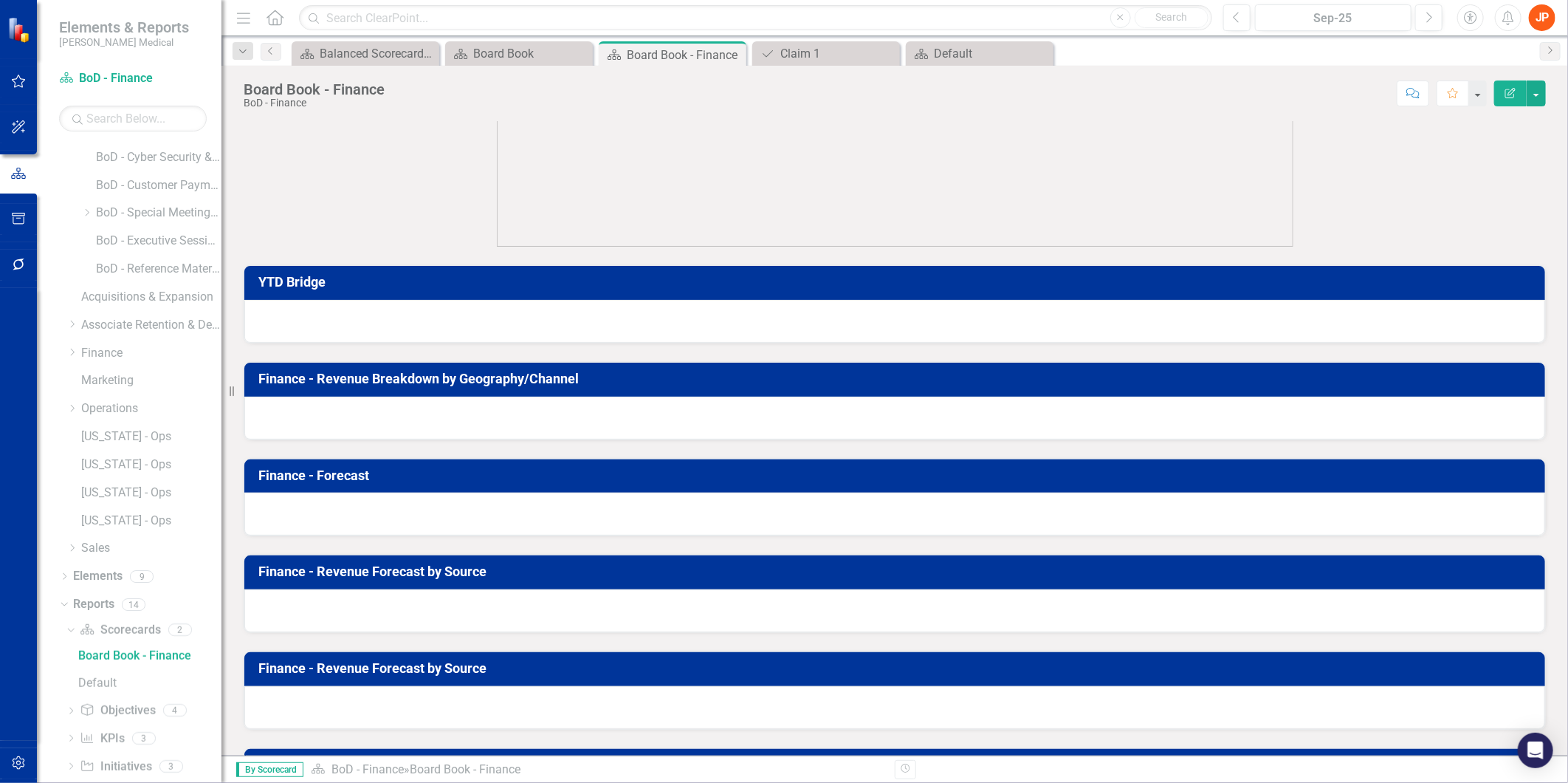
scroll to position [467, 0]
click at [126, 660] on link "Objective Objectives" at bounding box center [117, 662] width 75 height 17
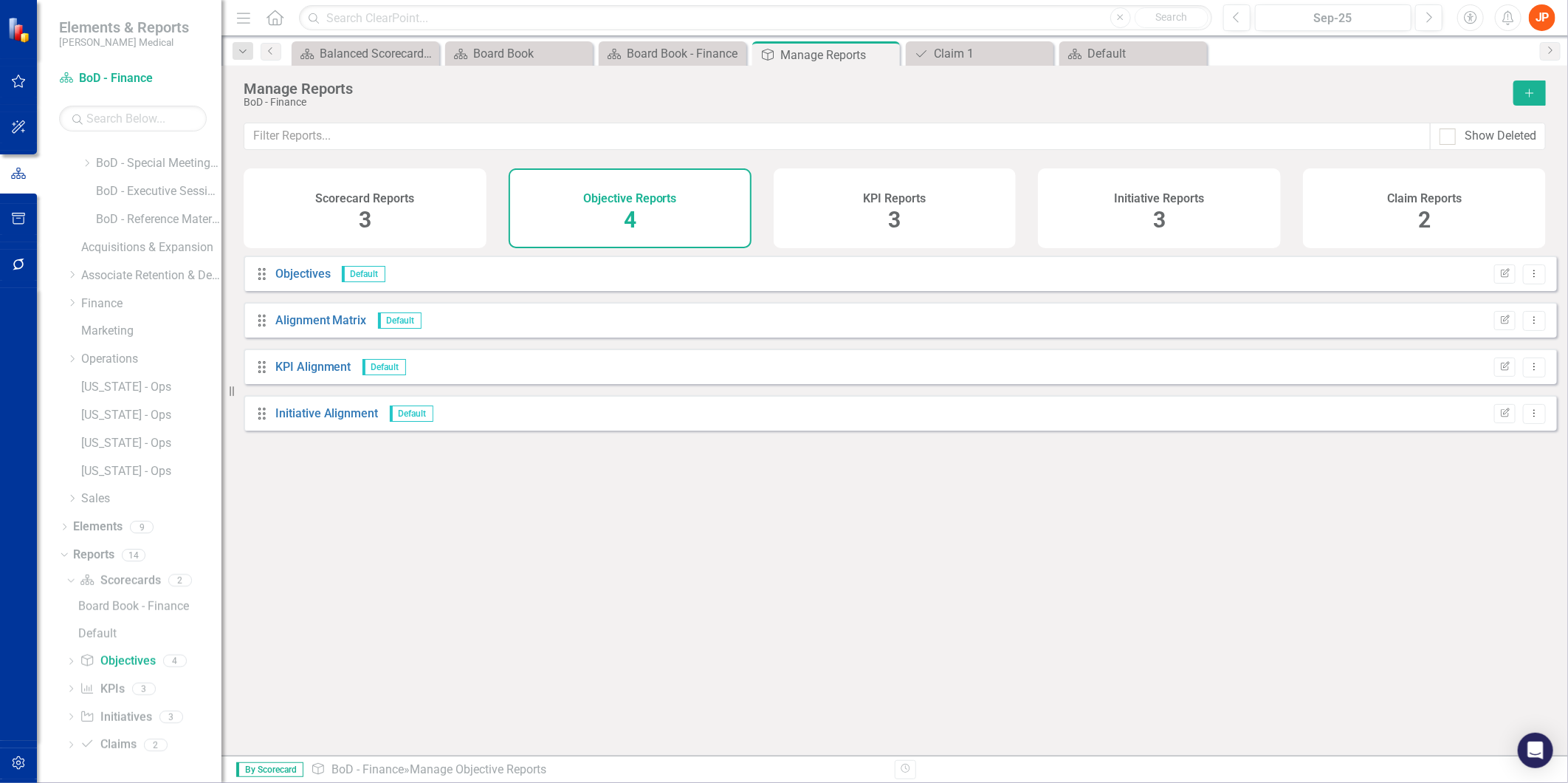
click at [633, 220] on span "4" at bounding box center [630, 220] width 12 height 26
click at [120, 604] on div "Board Book - Finance" at bounding box center [150, 606] width 143 height 13
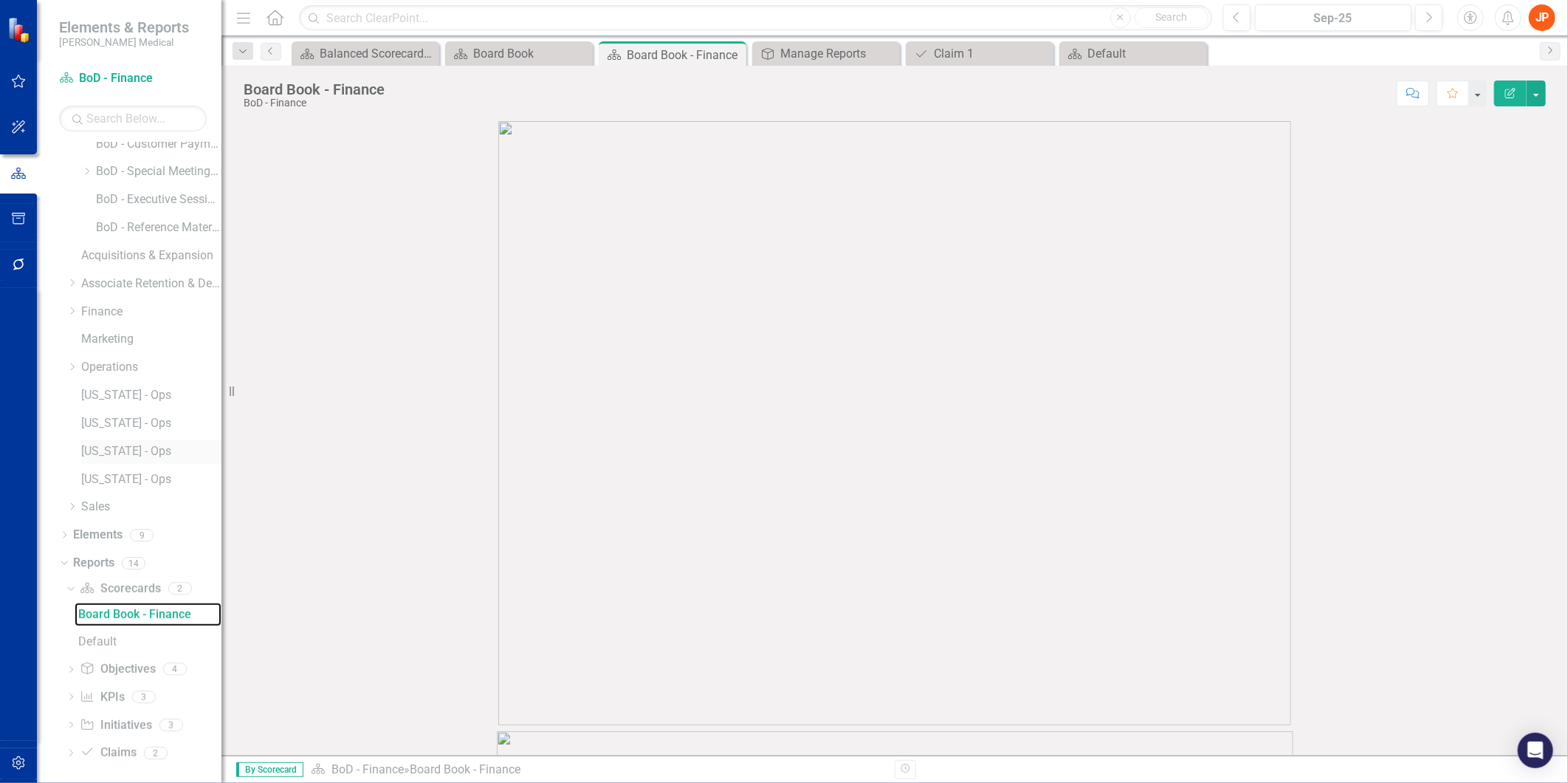
scroll to position [467, 0]
click at [63, 526] on icon "Dropdown" at bounding box center [64, 528] width 10 height 9
click at [126, 556] on link "Objective Objectives" at bounding box center [117, 555] width 75 height 17
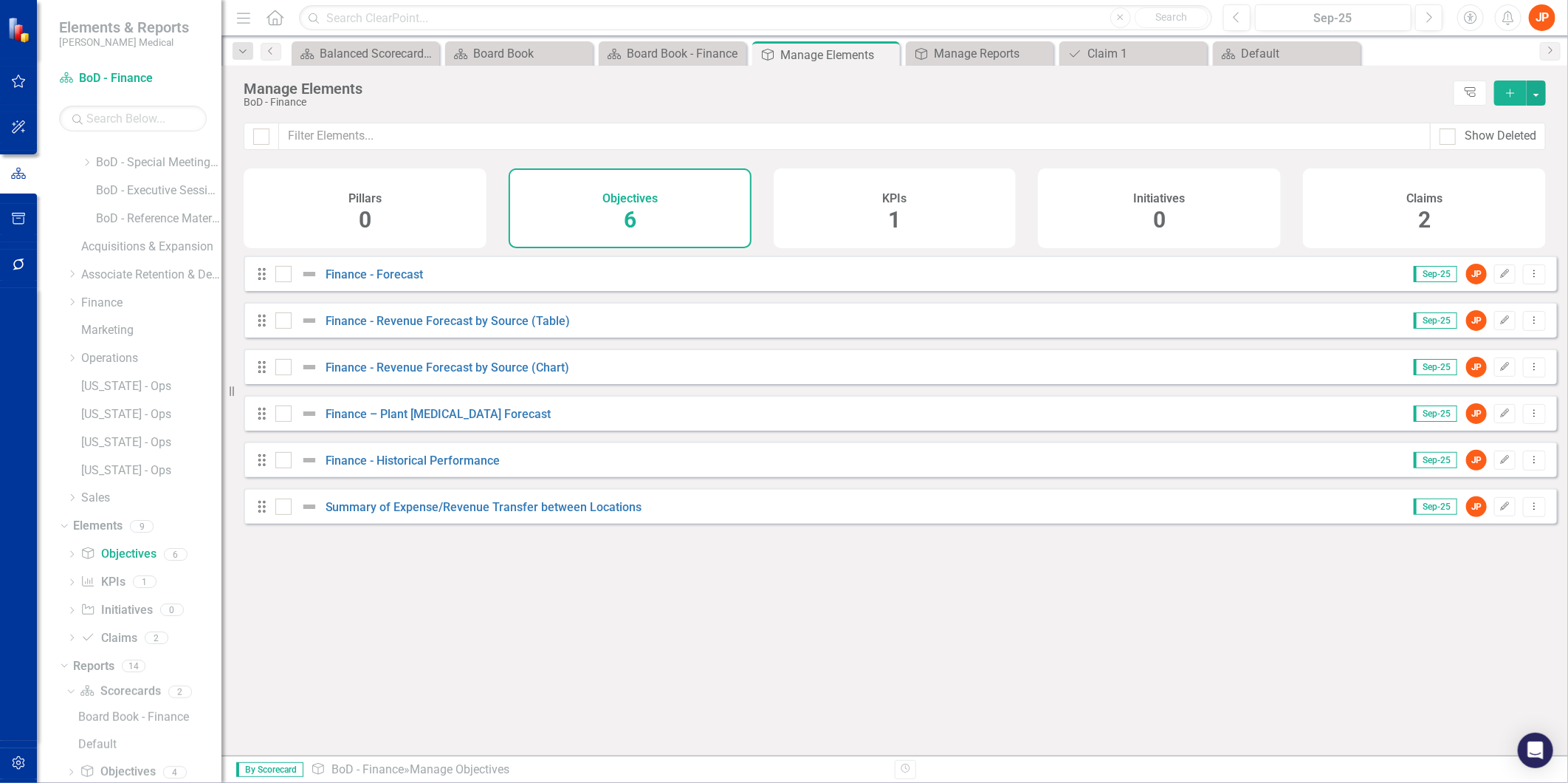
click at [634, 222] on span "6" at bounding box center [630, 220] width 12 height 26
click at [1241, 19] on button "Previous" at bounding box center [1237, 18] width 28 height 27
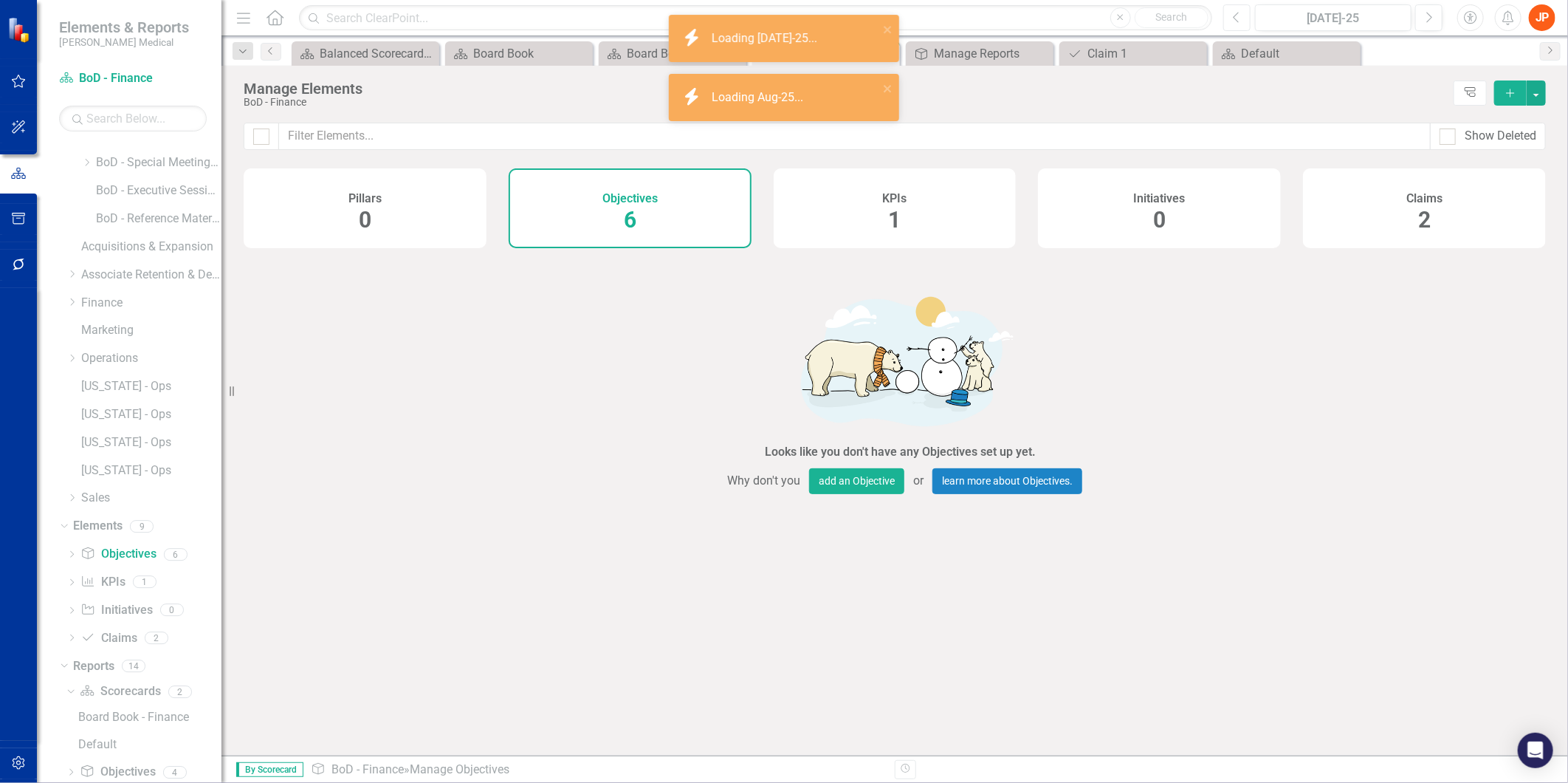
checkbox input "false"
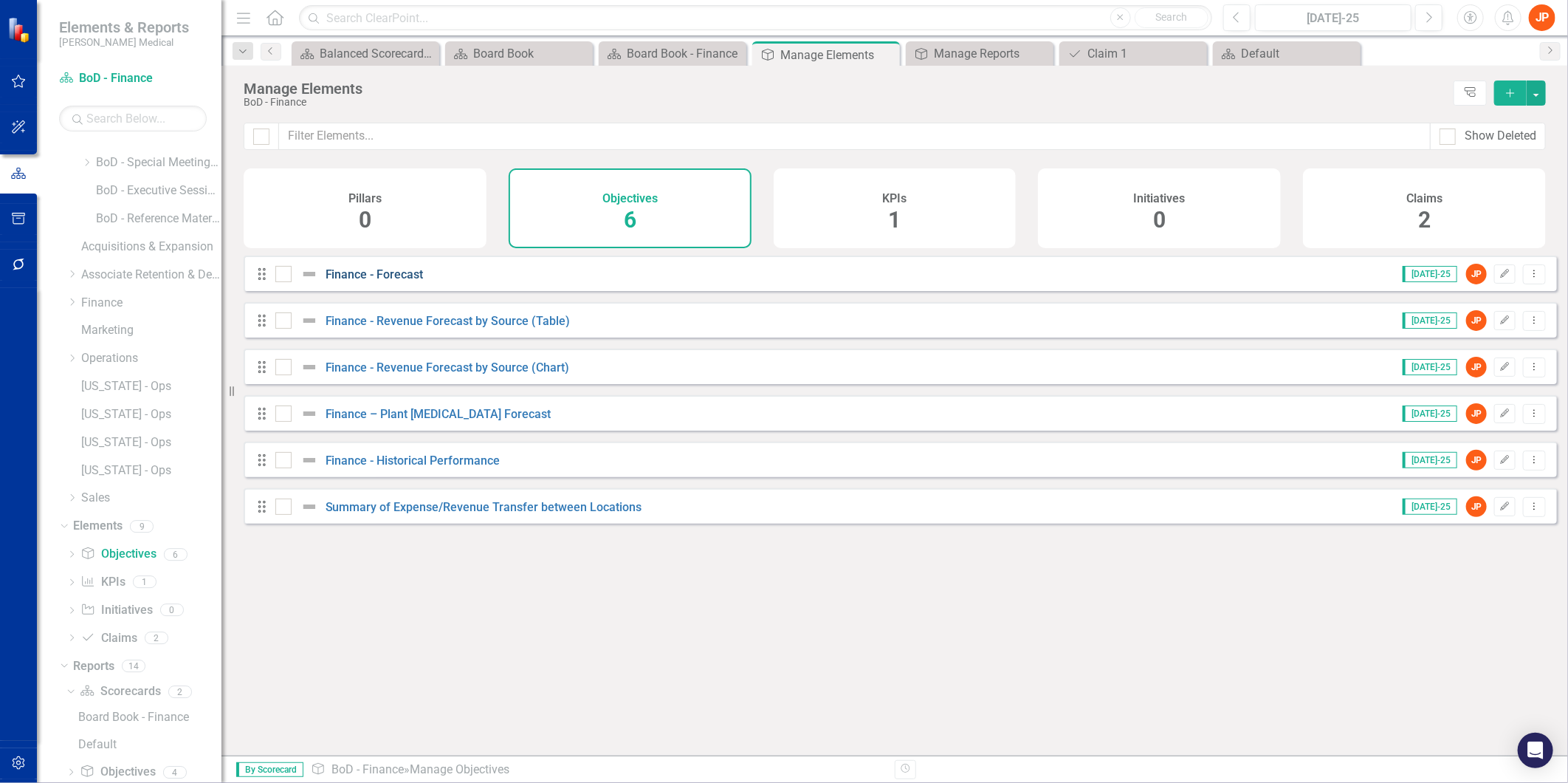
click at [396, 282] on link "Finance - Forecast" at bounding box center [374, 274] width 98 height 14
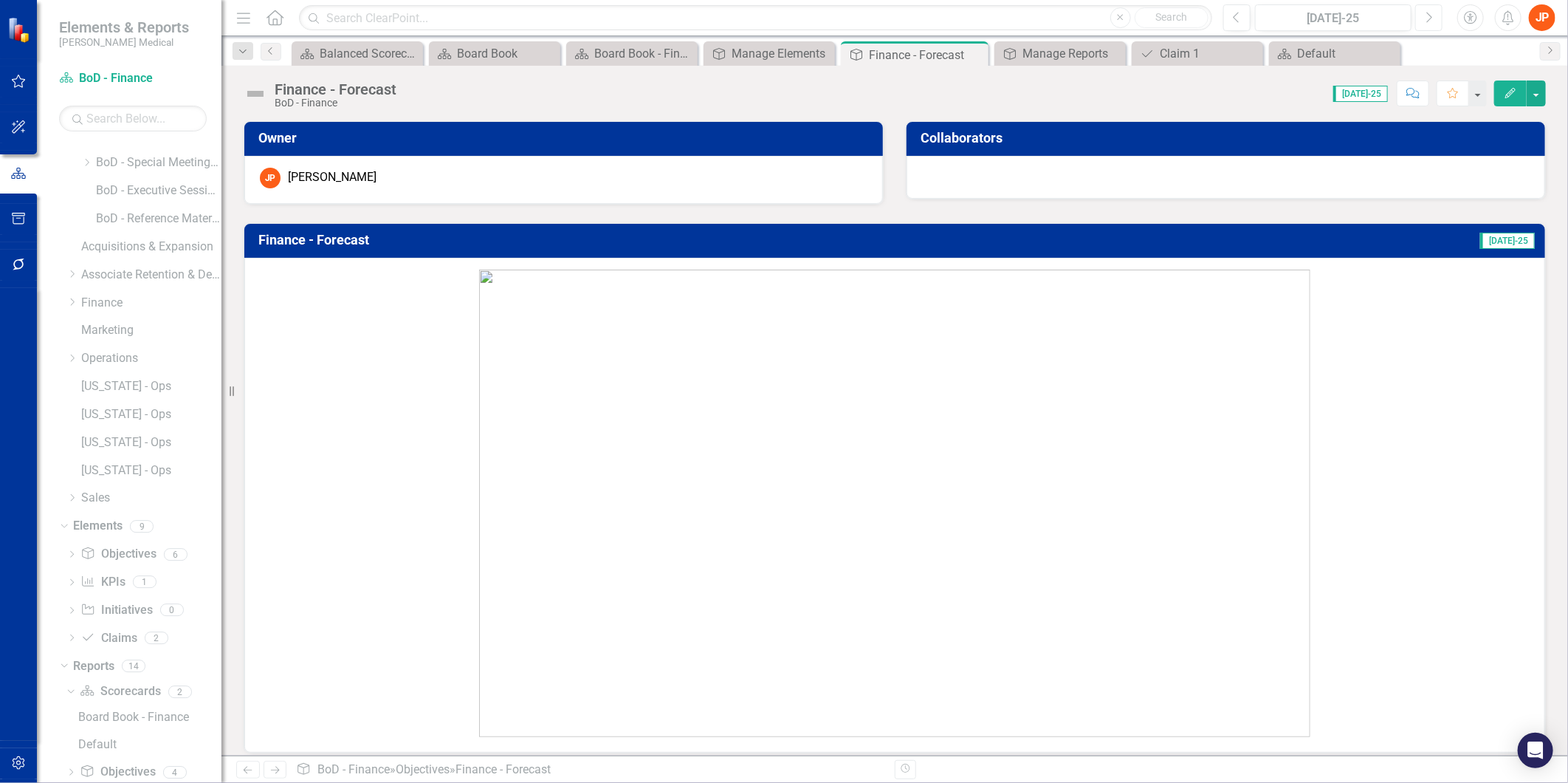
click at [1433, 15] on button "Next" at bounding box center [1429, 18] width 28 height 27
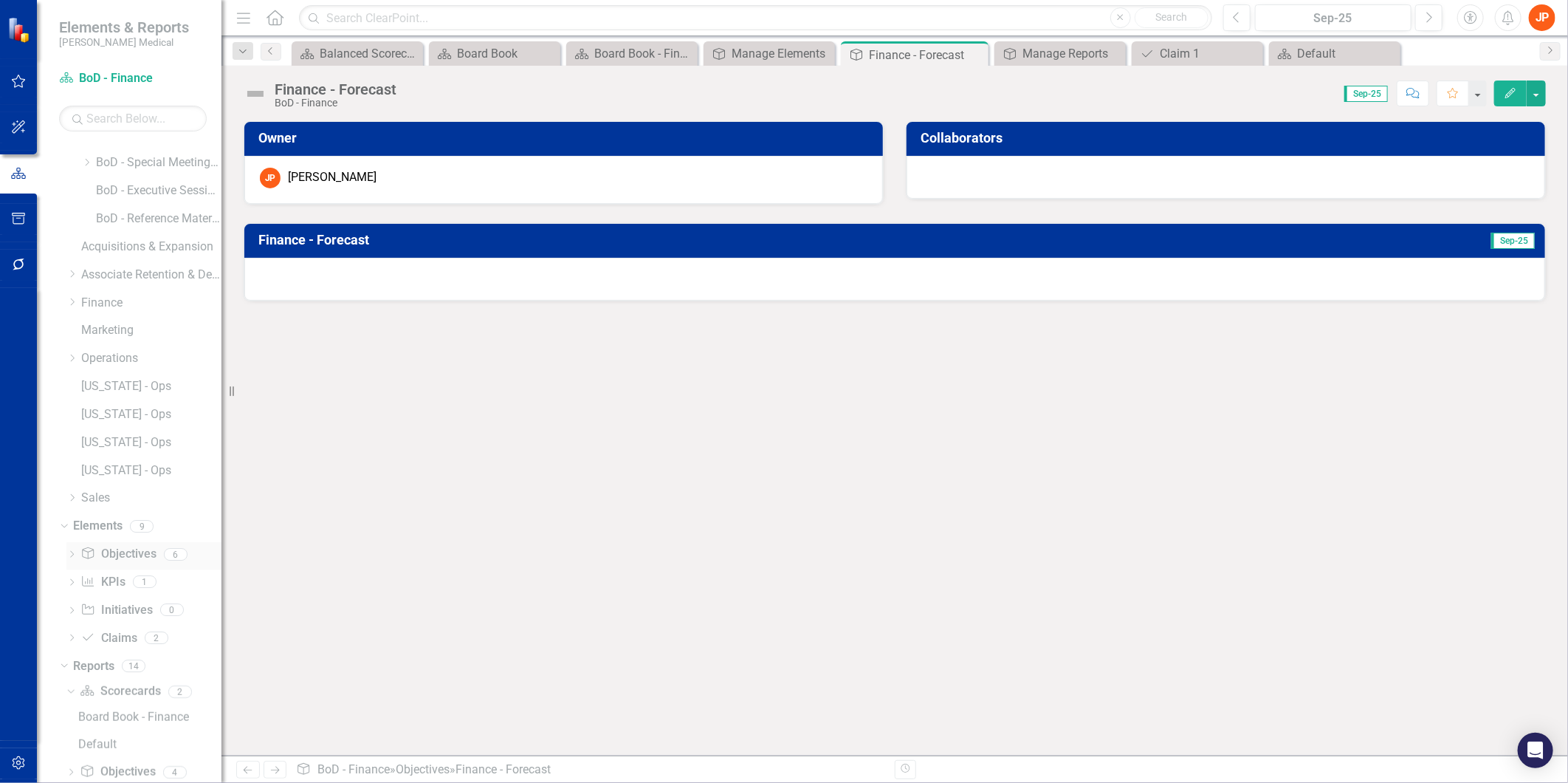
click at [119, 550] on link "Objective Objectives" at bounding box center [117, 555] width 75 height 17
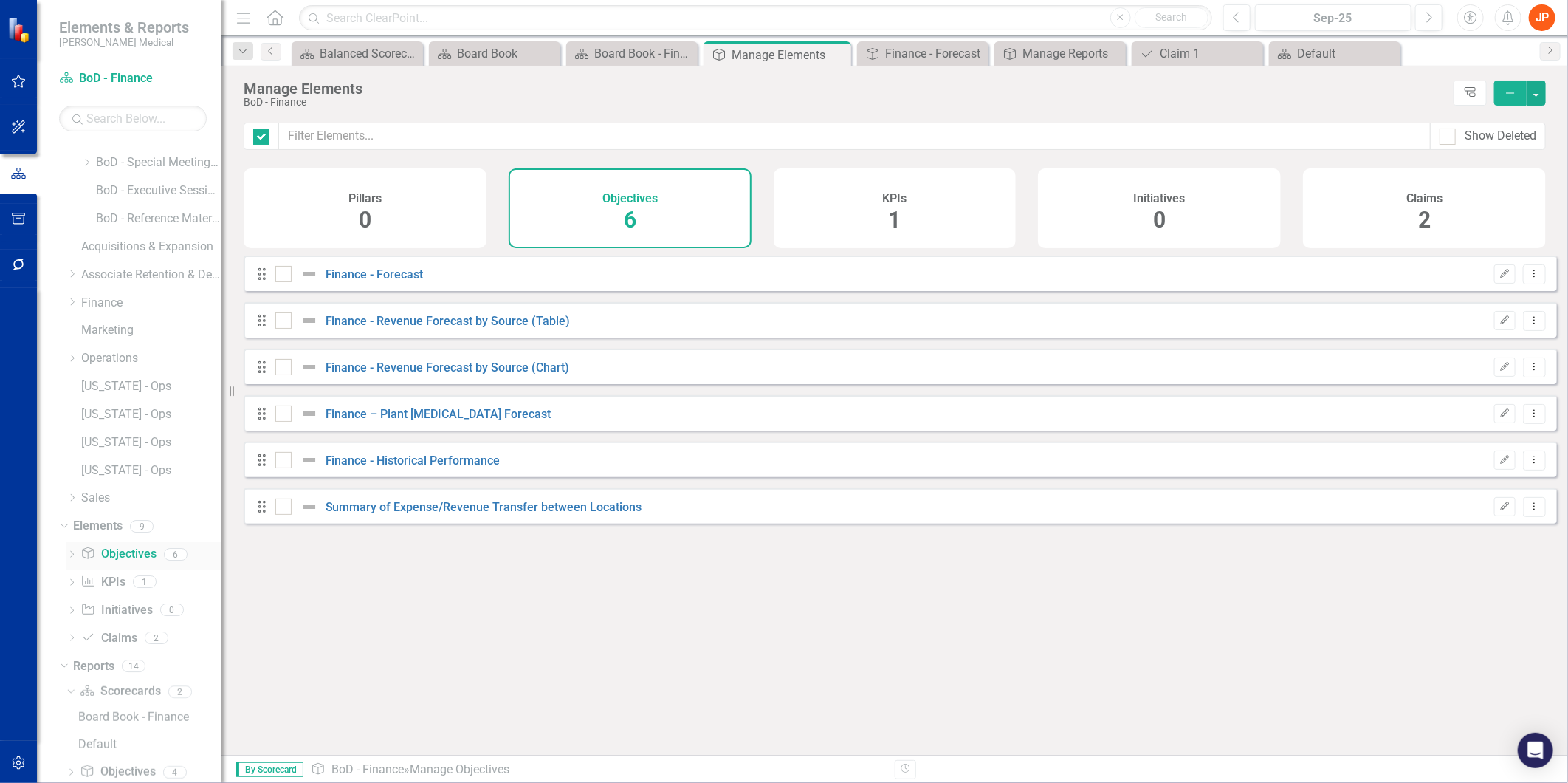
checkbox input "false"
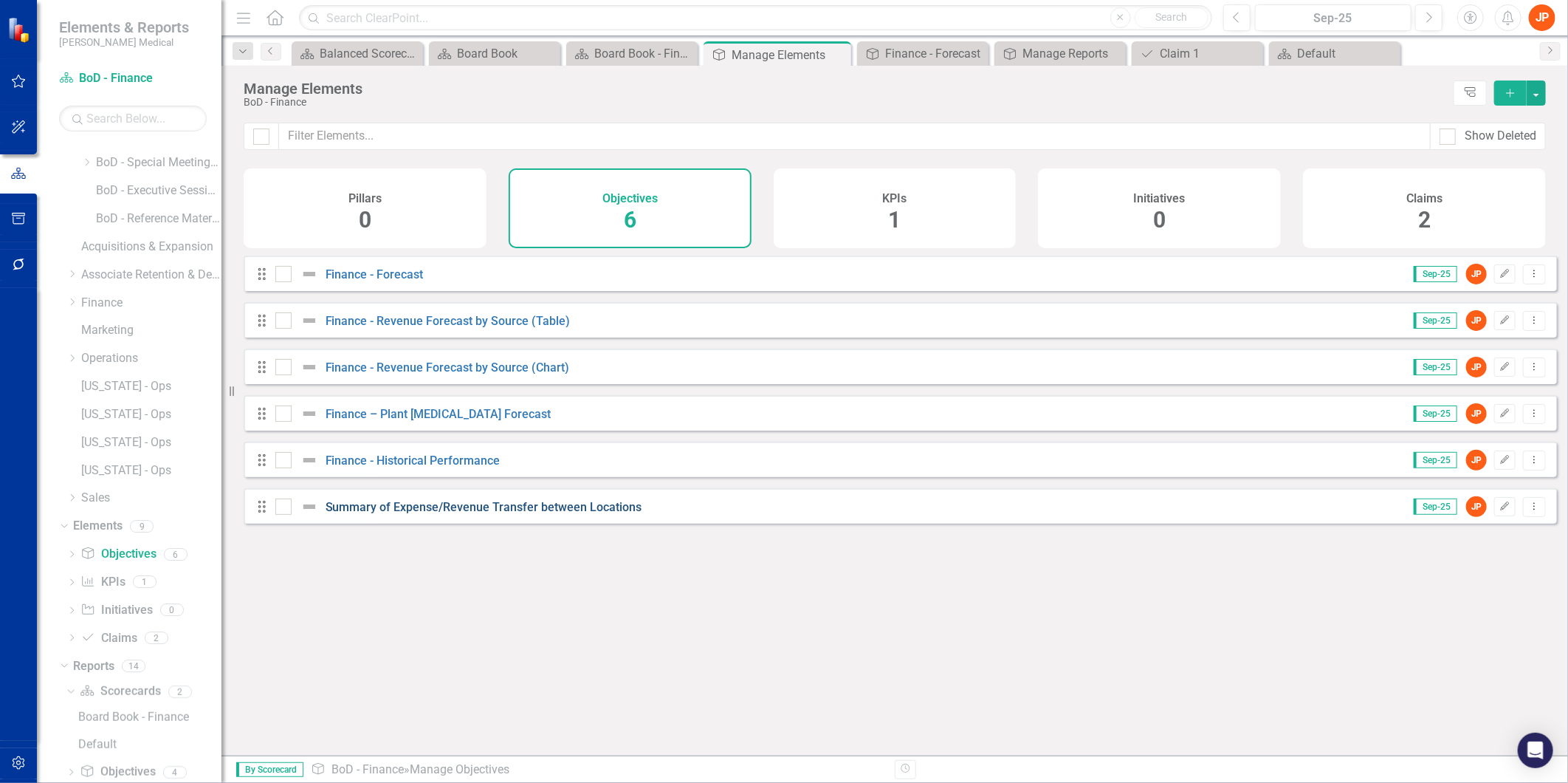
click at [387, 514] on link "Summary of Expense/Revenue Transfer between Locations" at bounding box center [484, 507] width 317 height 14
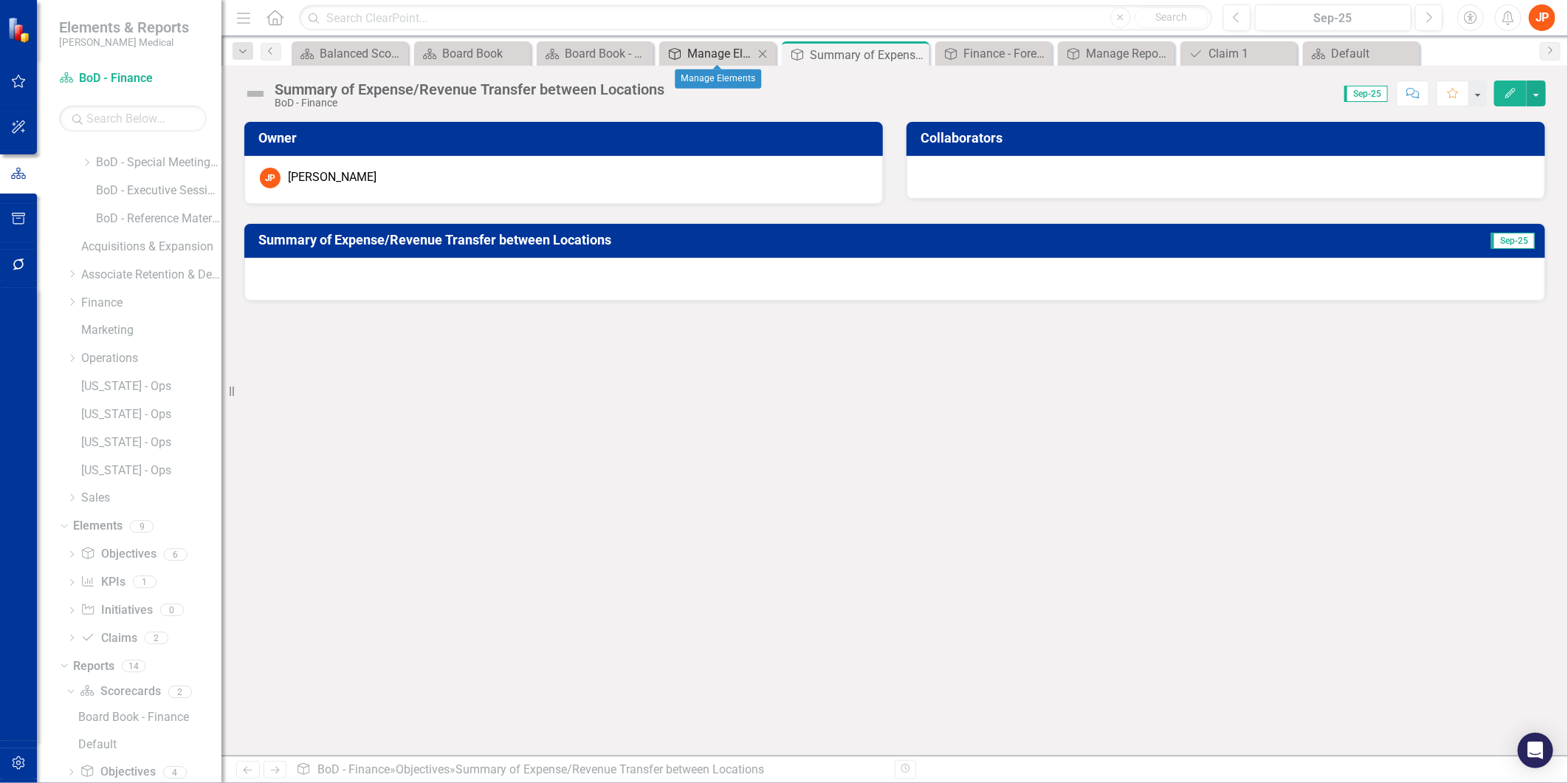
click at [735, 56] on div "Manage Elements" at bounding box center [721, 53] width 67 height 18
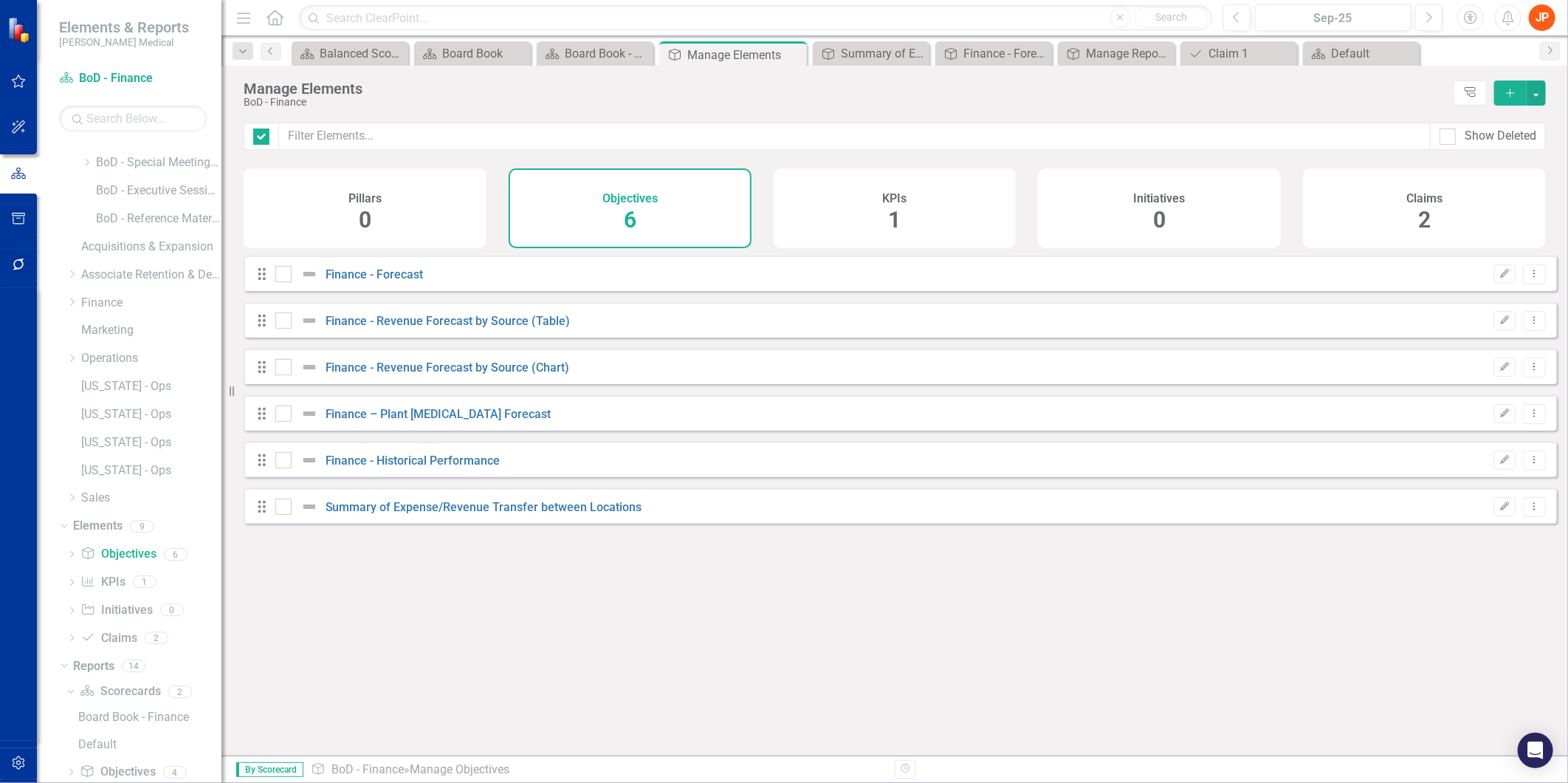
checkbox input "false"
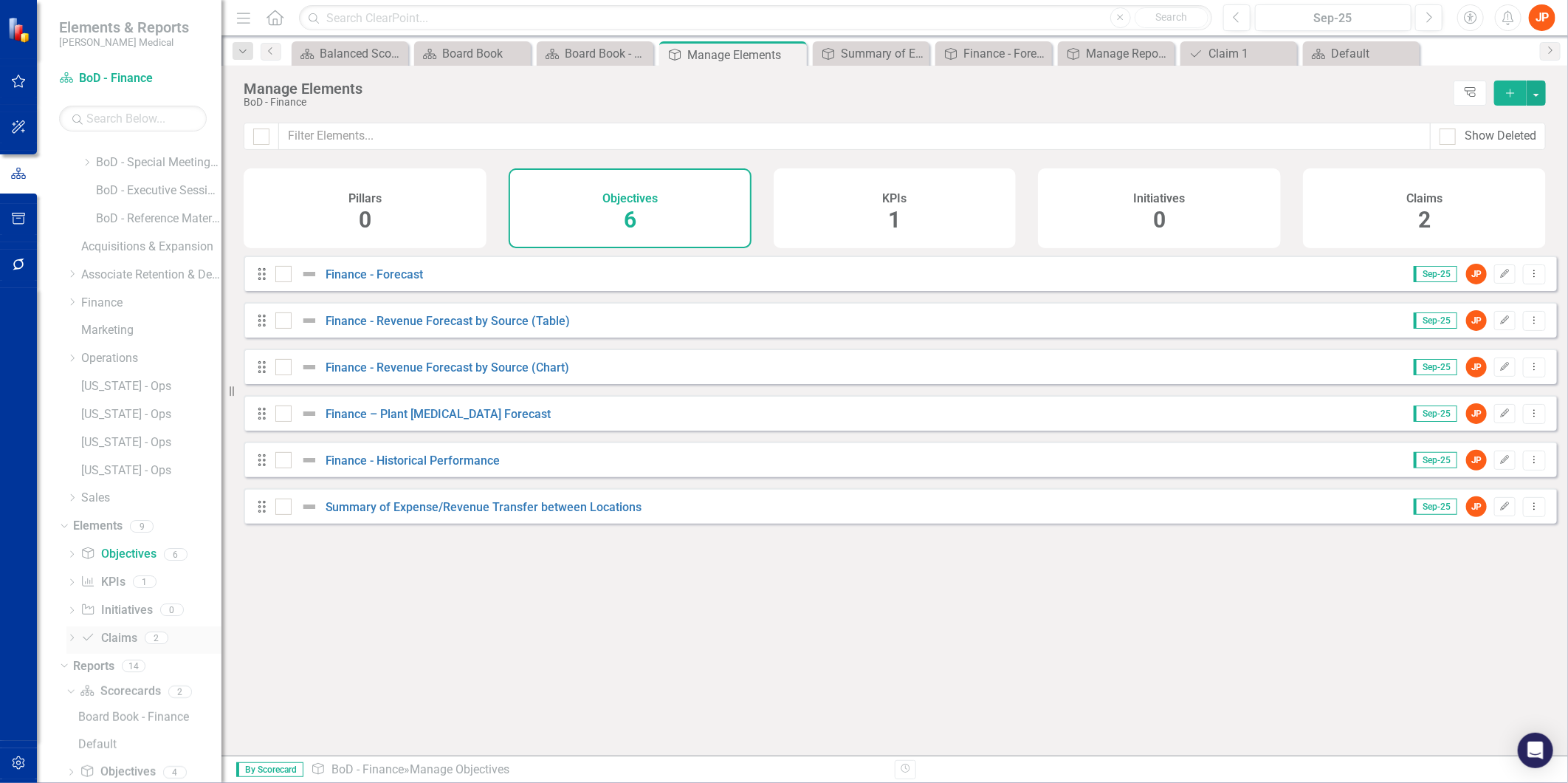
click at [115, 637] on link "Claim Claims" at bounding box center [108, 639] width 56 height 17
